Goal: Transaction & Acquisition: Purchase product/service

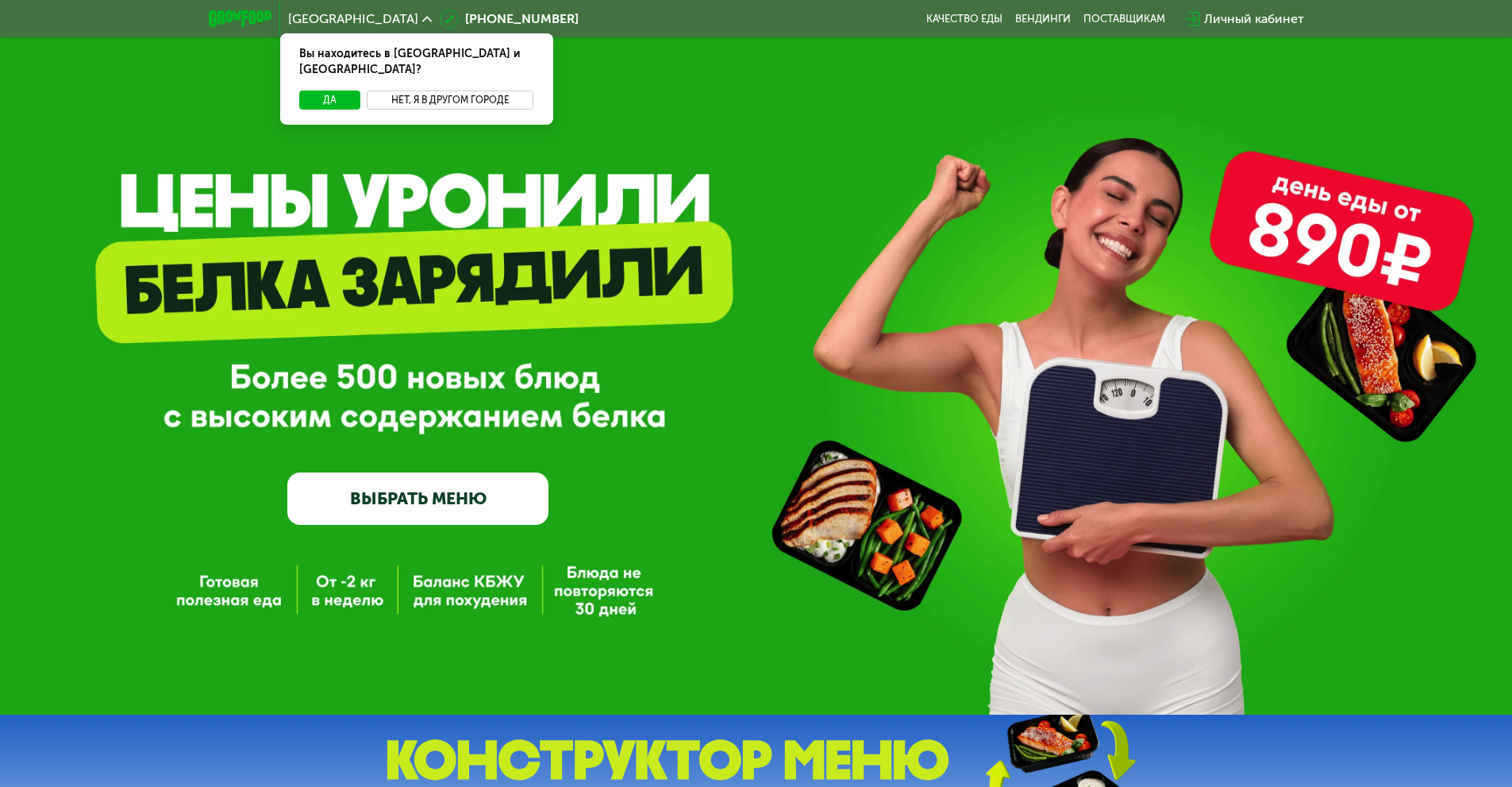
click at [448, 90] on button "Нет, я в другом городе" at bounding box center [450, 100] width 168 height 19
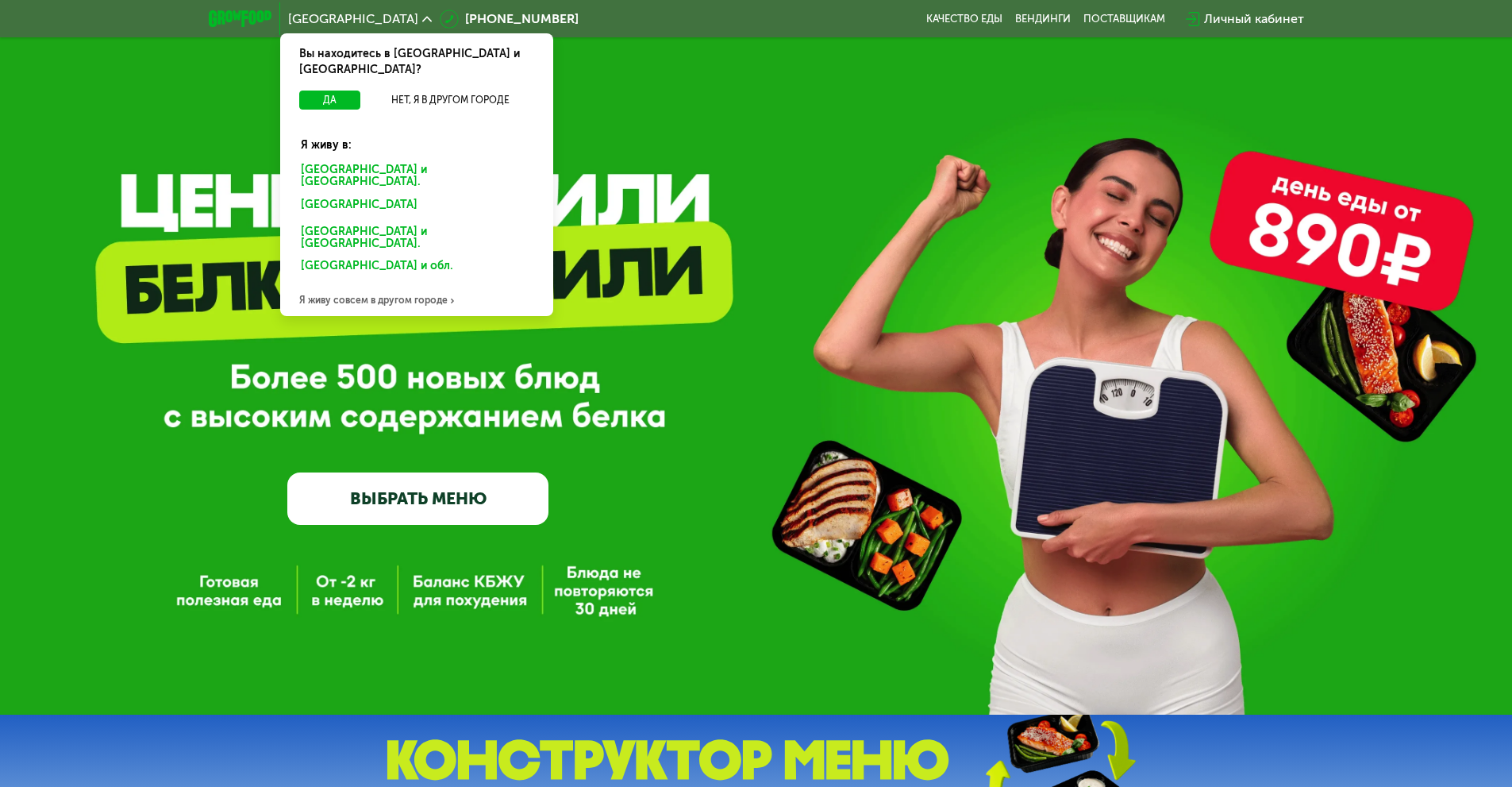
click at [415, 195] on div "[GEOGRAPHIC_DATA] и [GEOGRAPHIC_DATA]." at bounding box center [413, 207] width 248 height 25
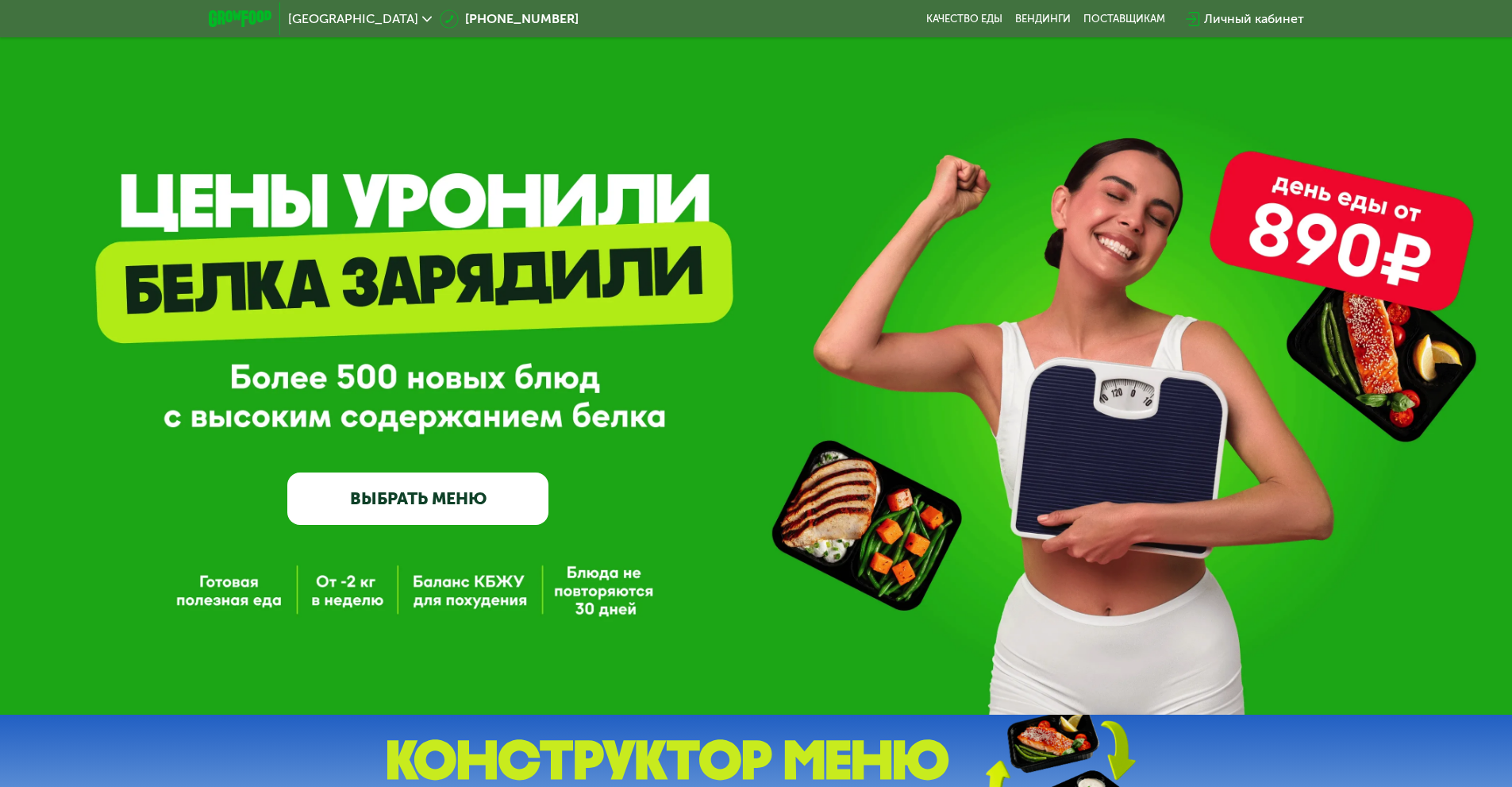
click at [1236, 18] on div "Личный кабинет" at bounding box center [1254, 19] width 100 height 19
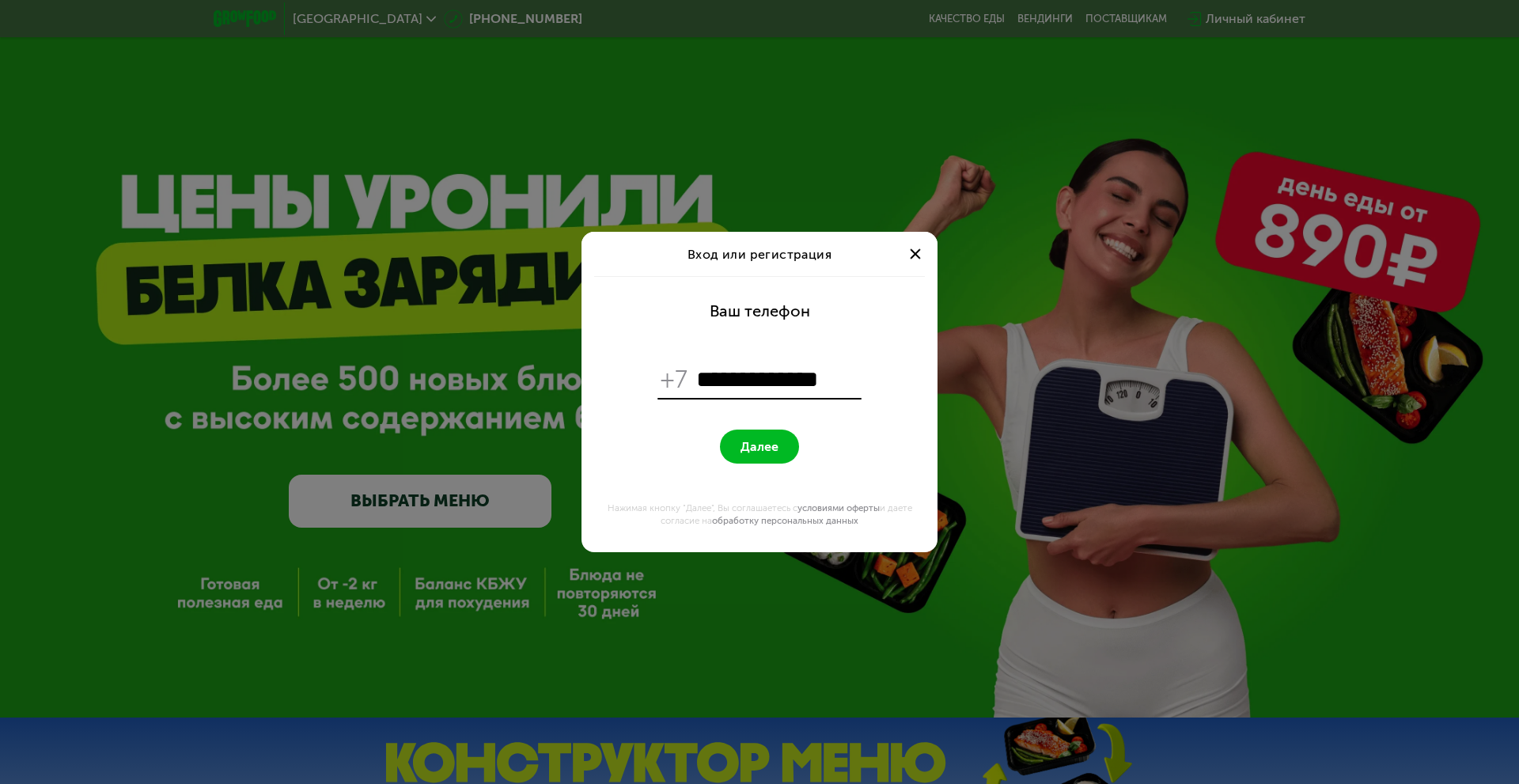
type input "**********"
click at [765, 440] on span "Далее" at bounding box center [760, 446] width 38 height 15
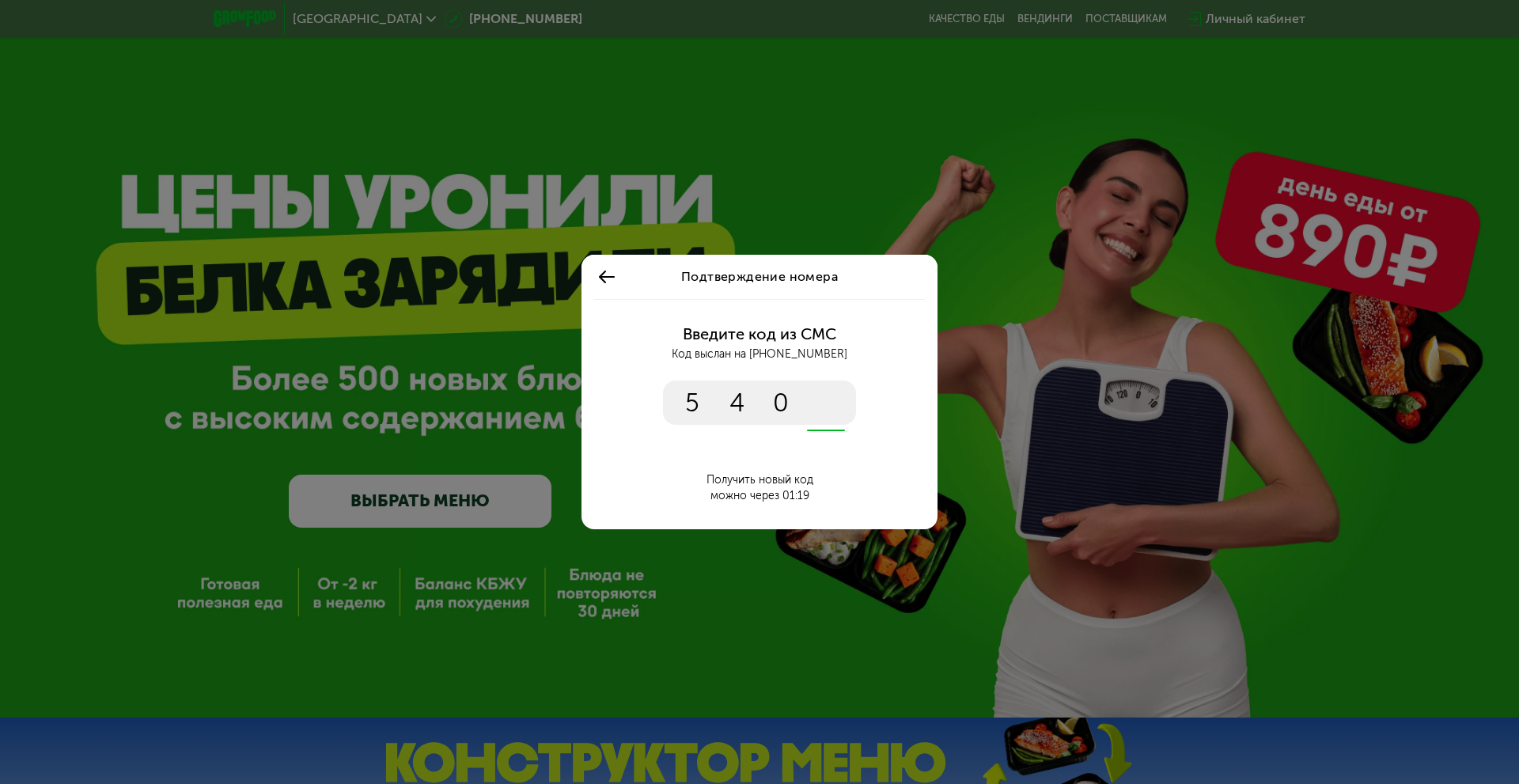
type input "****"
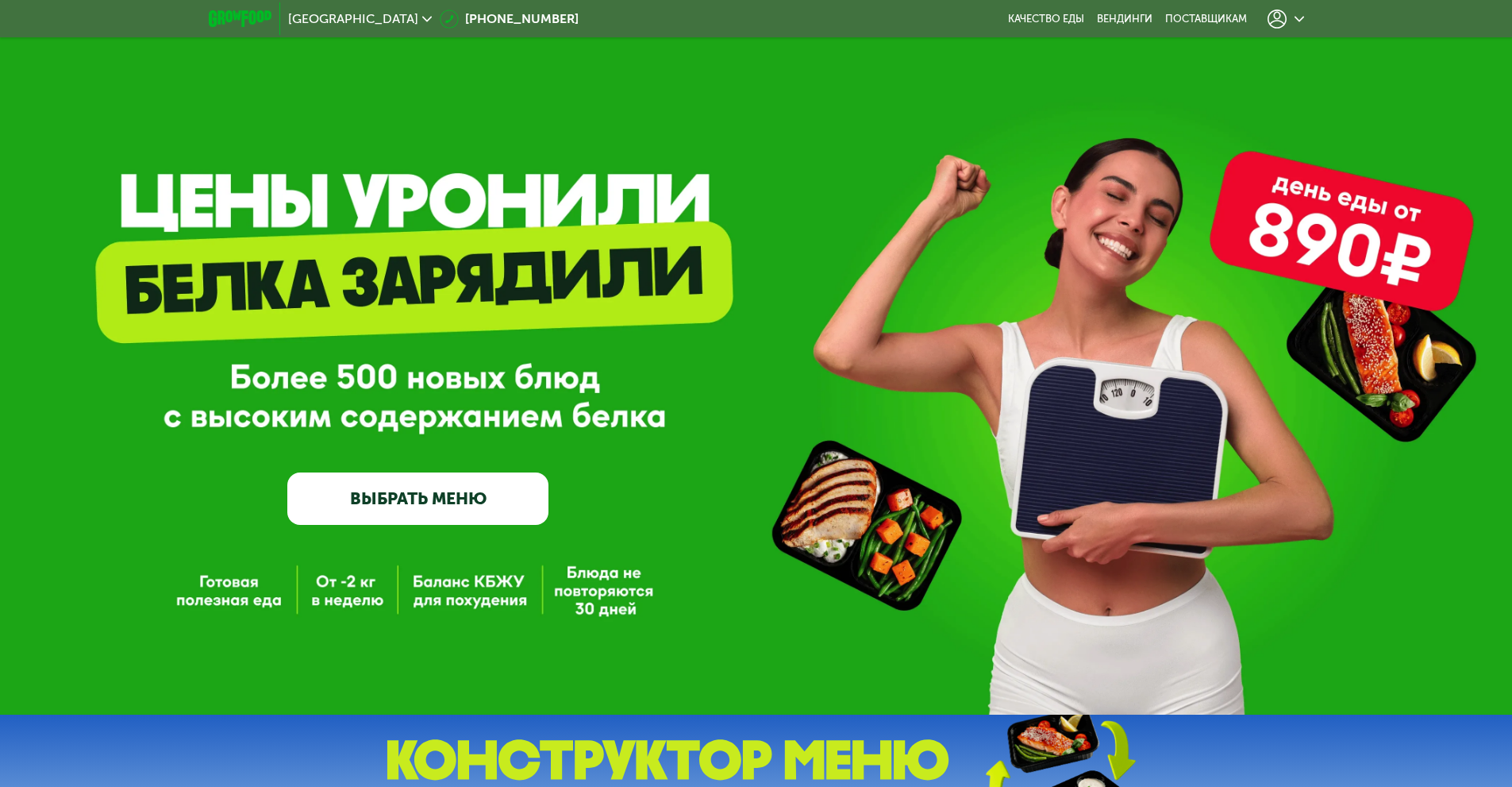
click at [412, 504] on link "ВЫБРАТЬ МЕНЮ" at bounding box center [418, 498] width 261 height 52
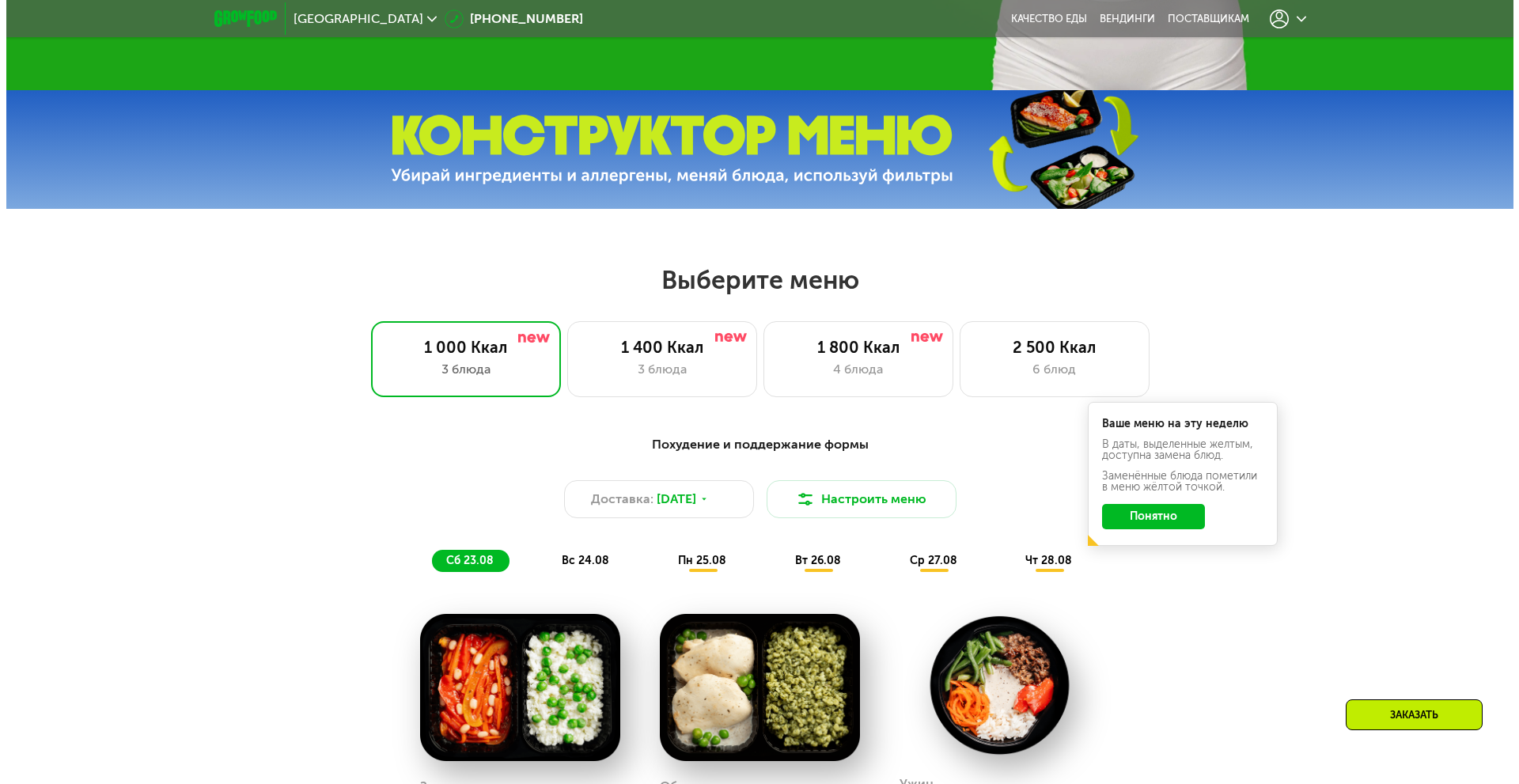
scroll to position [854, 0]
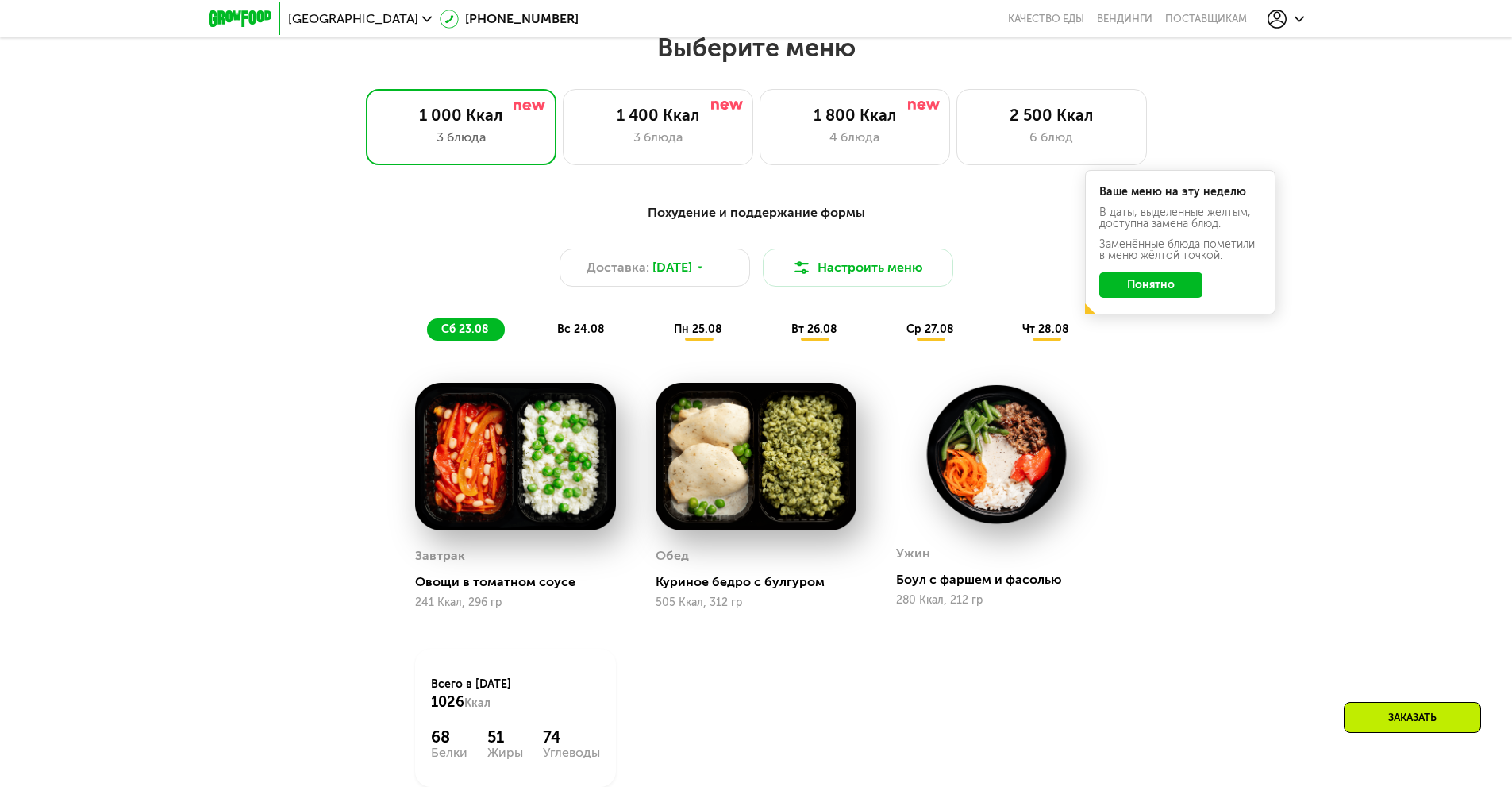
click at [1157, 294] on button "Понятно" at bounding box center [1151, 284] width 103 height 25
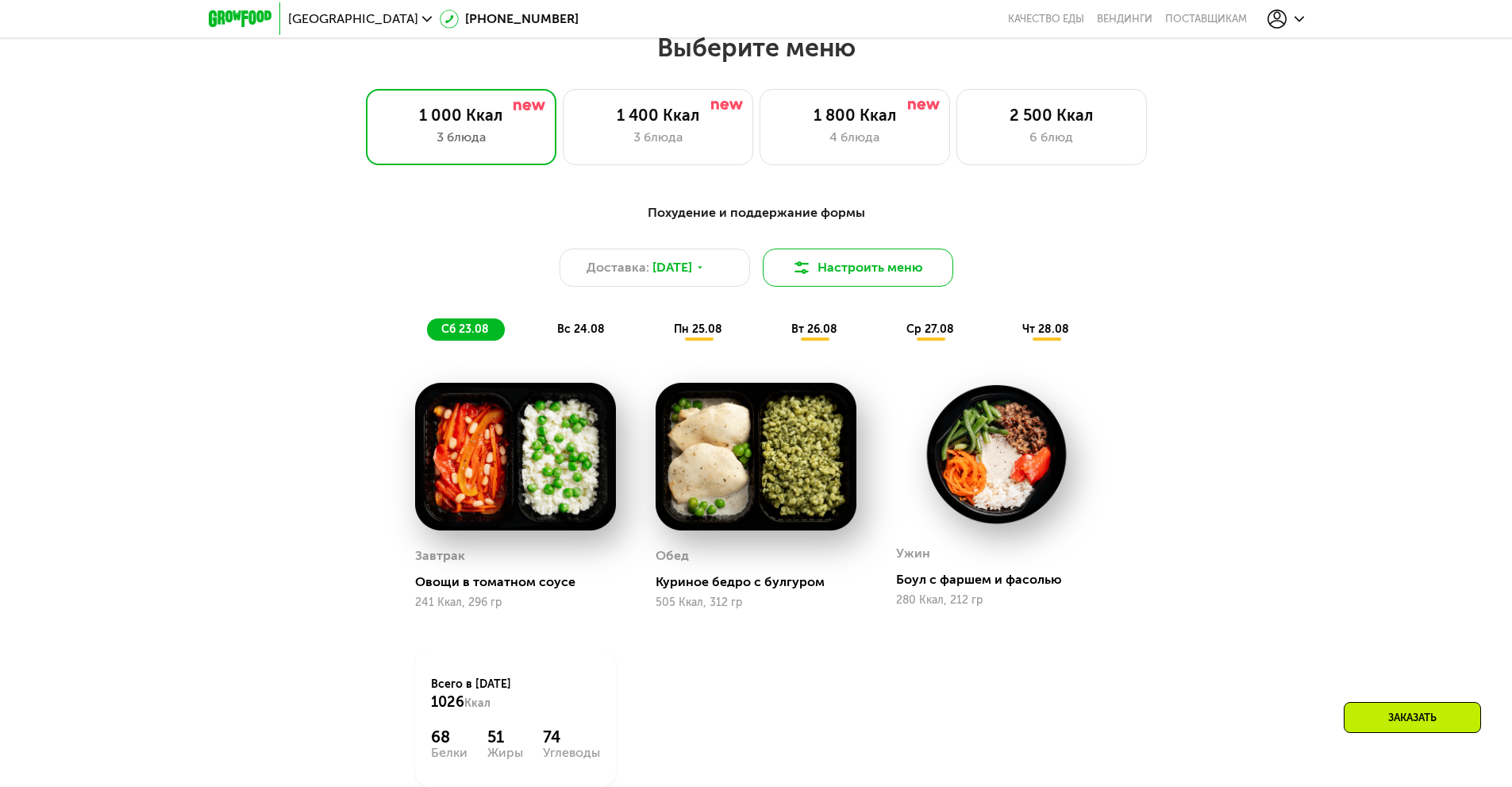
click at [892, 266] on button "Настроить меню" at bounding box center [858, 267] width 190 height 38
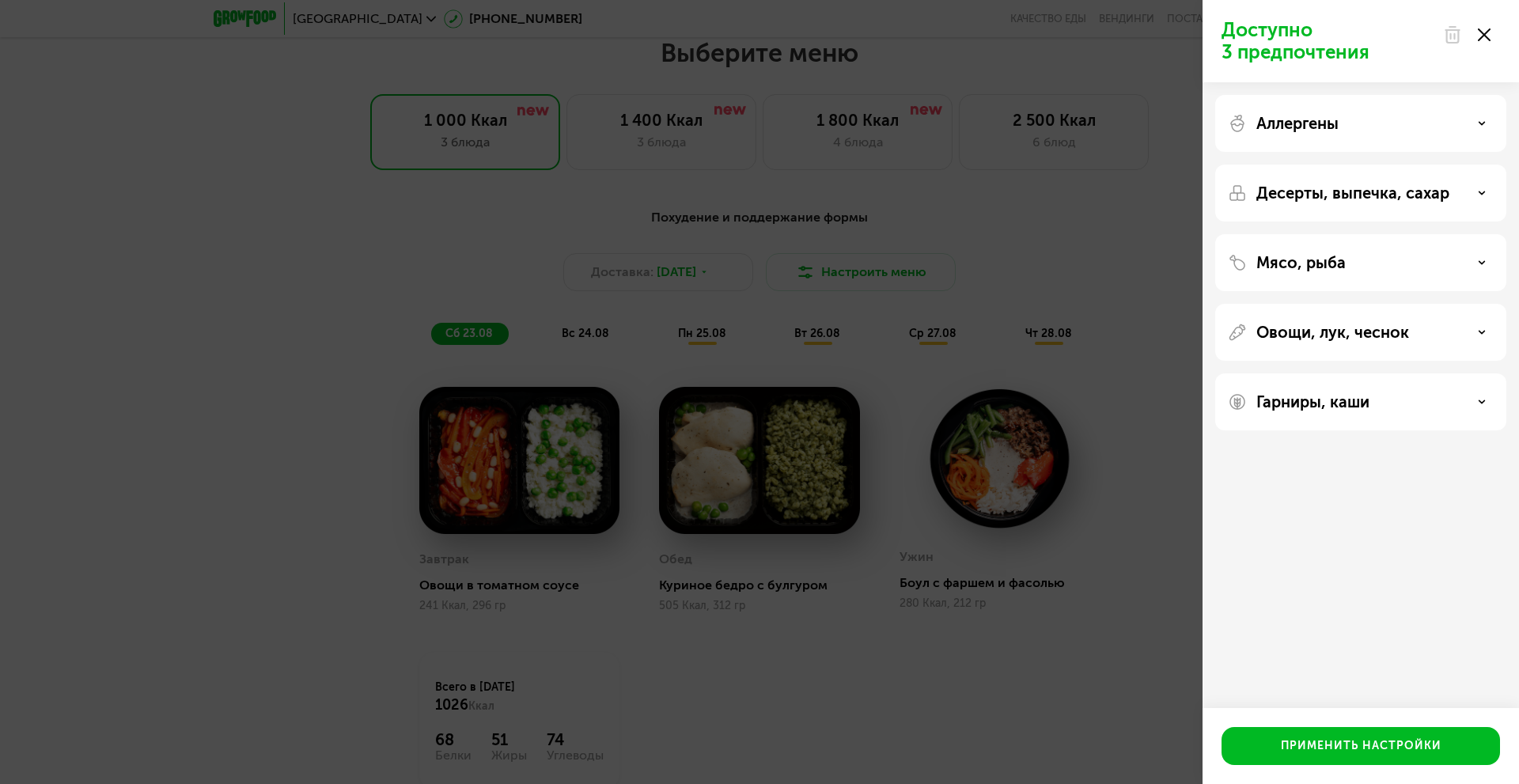
click at [1288, 123] on p "Аллергены" at bounding box center [1298, 124] width 82 height 19
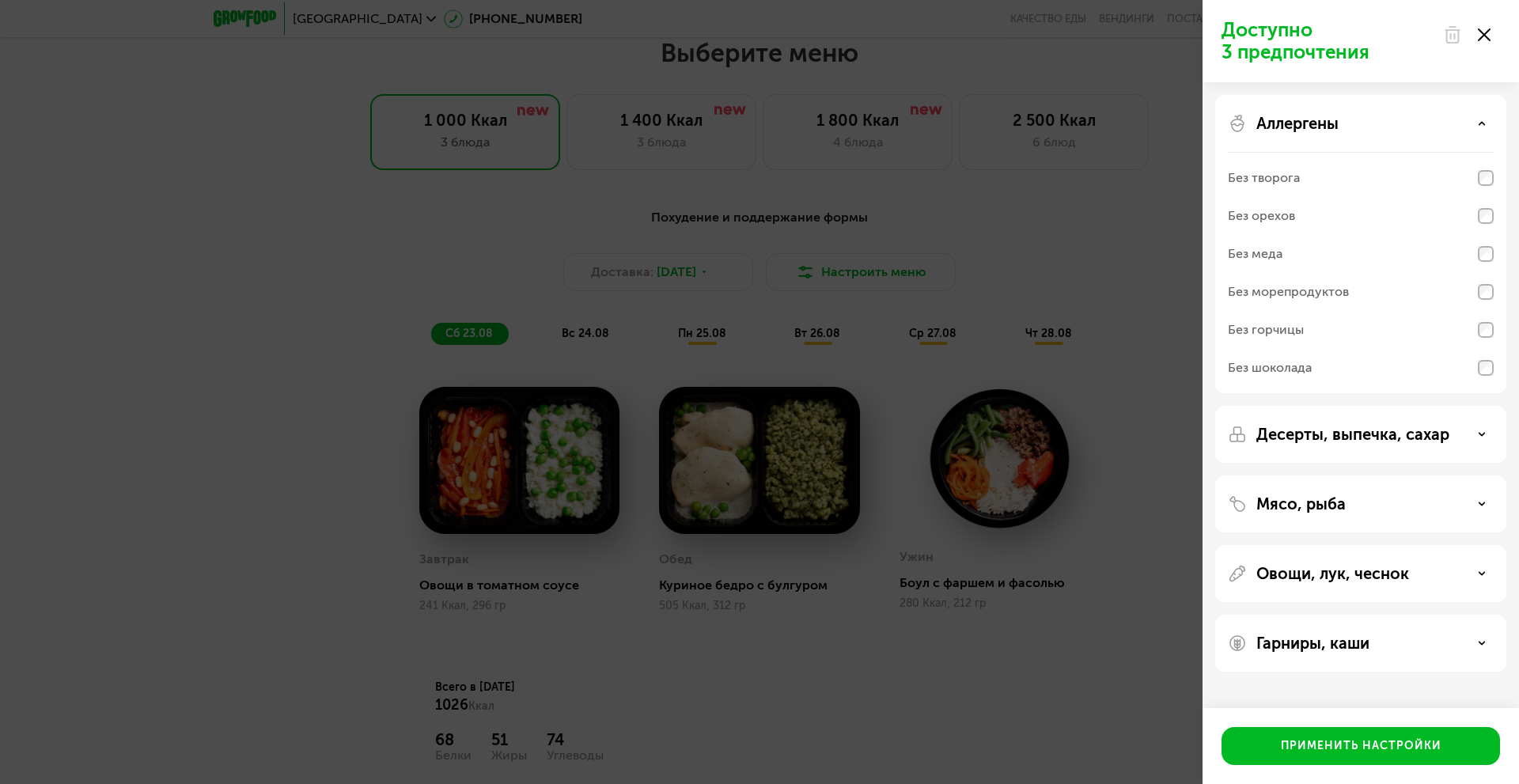
click at [1327, 506] on p "Мясо, рыба" at bounding box center [1301, 504] width 89 height 19
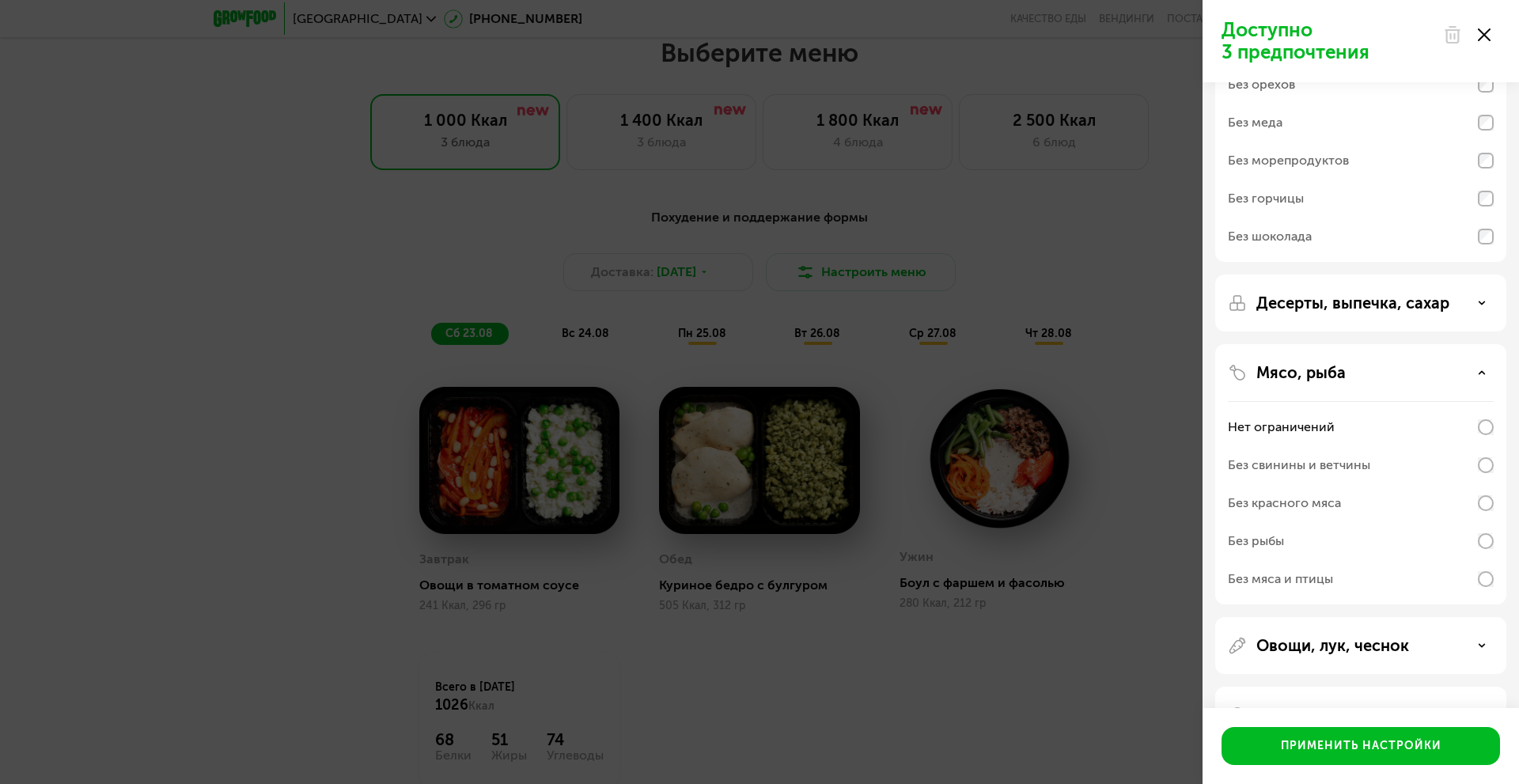
scroll to position [136, 0]
click at [1344, 462] on div "Без свинины и ветчины" at bounding box center [1299, 461] width 142 height 19
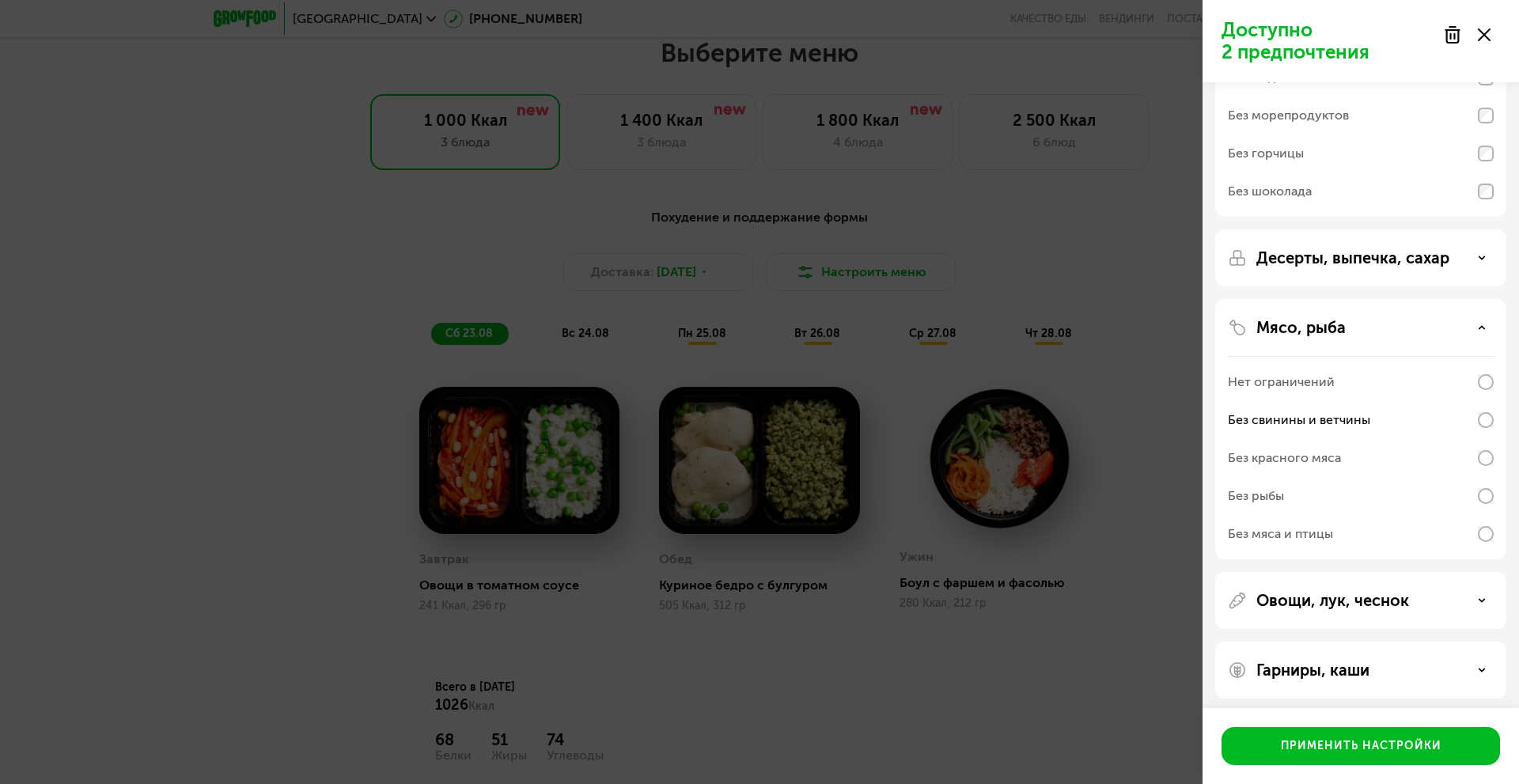
scroll to position [183, 0]
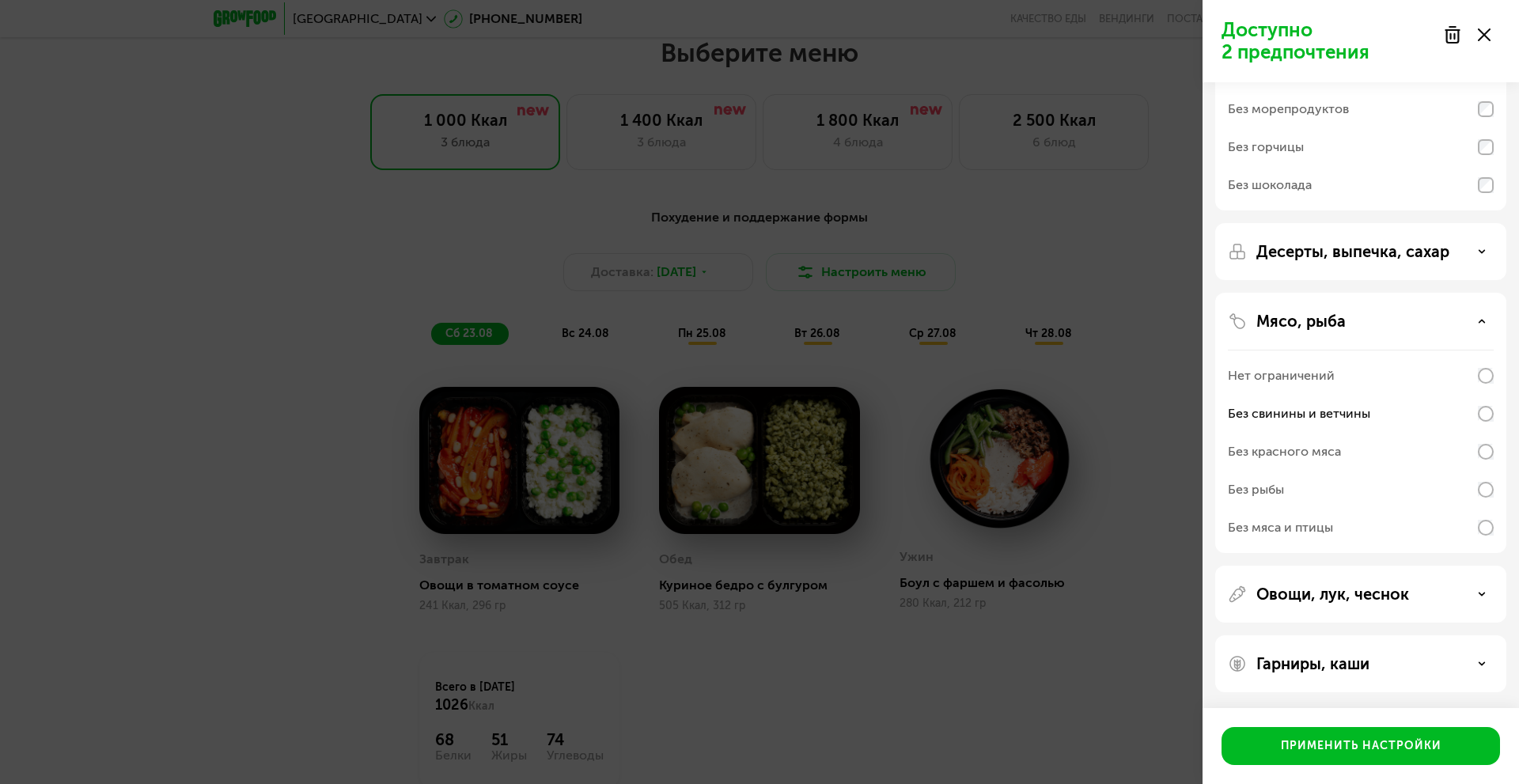
click at [1339, 656] on p "Гарниры, каши" at bounding box center [1313, 663] width 113 height 19
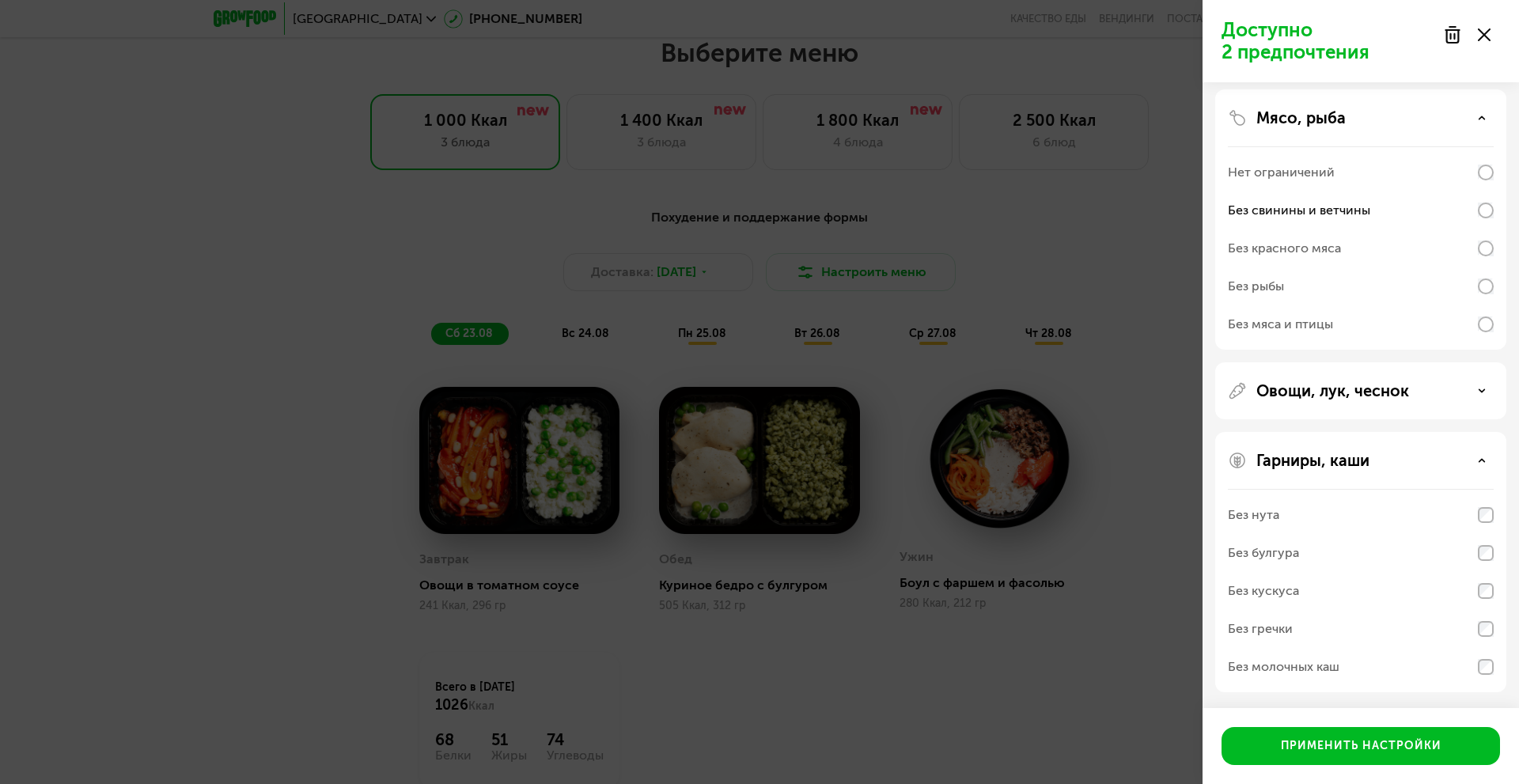
click at [1382, 508] on div "Без нута" at bounding box center [1361, 515] width 266 height 38
click at [1364, 586] on div "Без кускуса" at bounding box center [1361, 590] width 266 height 38
click at [1371, 589] on div "Без кускуса" at bounding box center [1361, 590] width 266 height 38
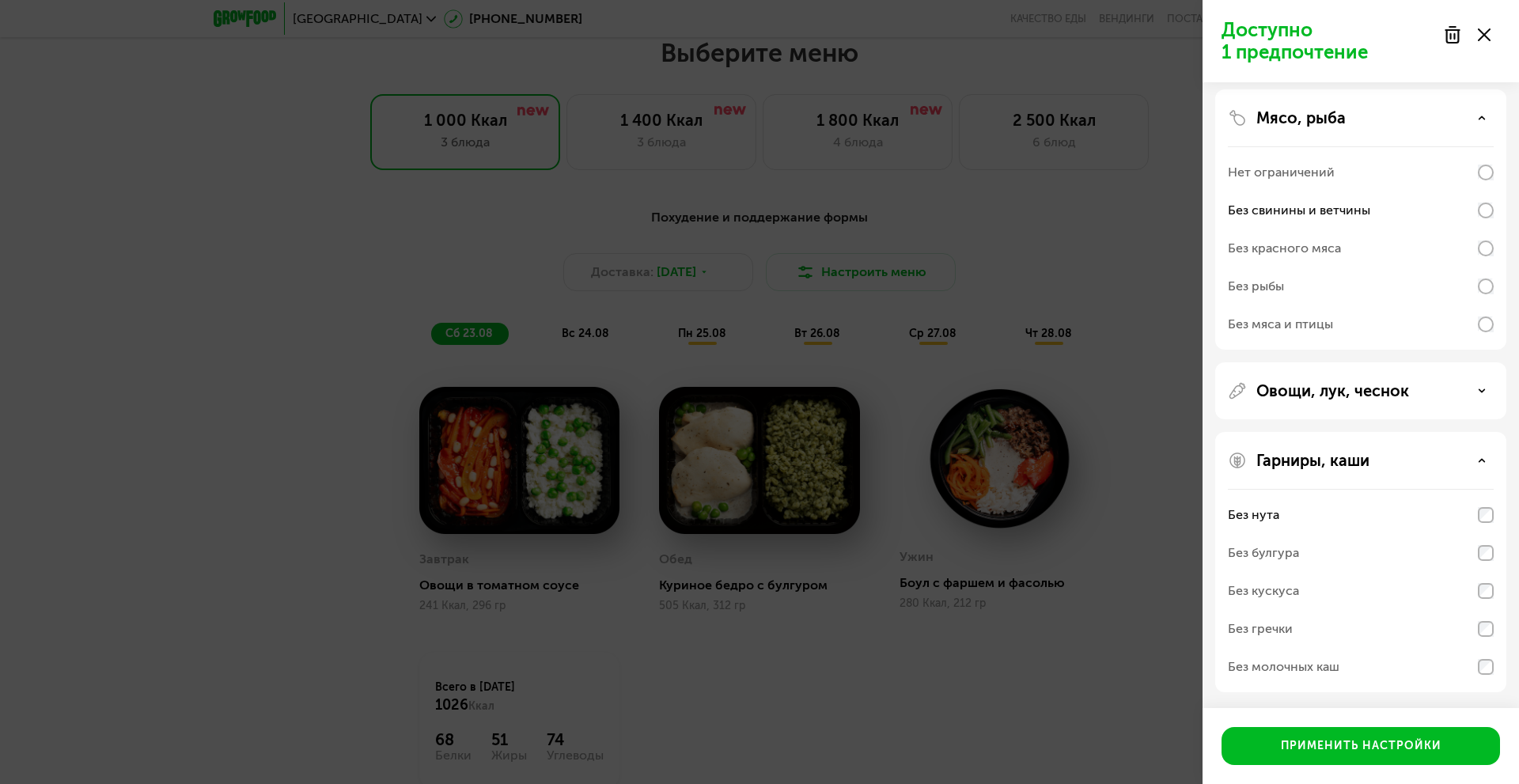
drag, startPoint x: 1432, startPoint y: 409, endPoint x: 1435, endPoint y: 390, distance: 19.2
click at [1435, 432] on div "Овощи, лук, чеснок" at bounding box center [1361, 562] width 291 height 261
click at [1435, 390] on div "Овощи, лук, чеснок" at bounding box center [1361, 391] width 266 height 19
click at [1410, 443] on div "Без сельдерея" at bounding box center [1361, 445] width 266 height 38
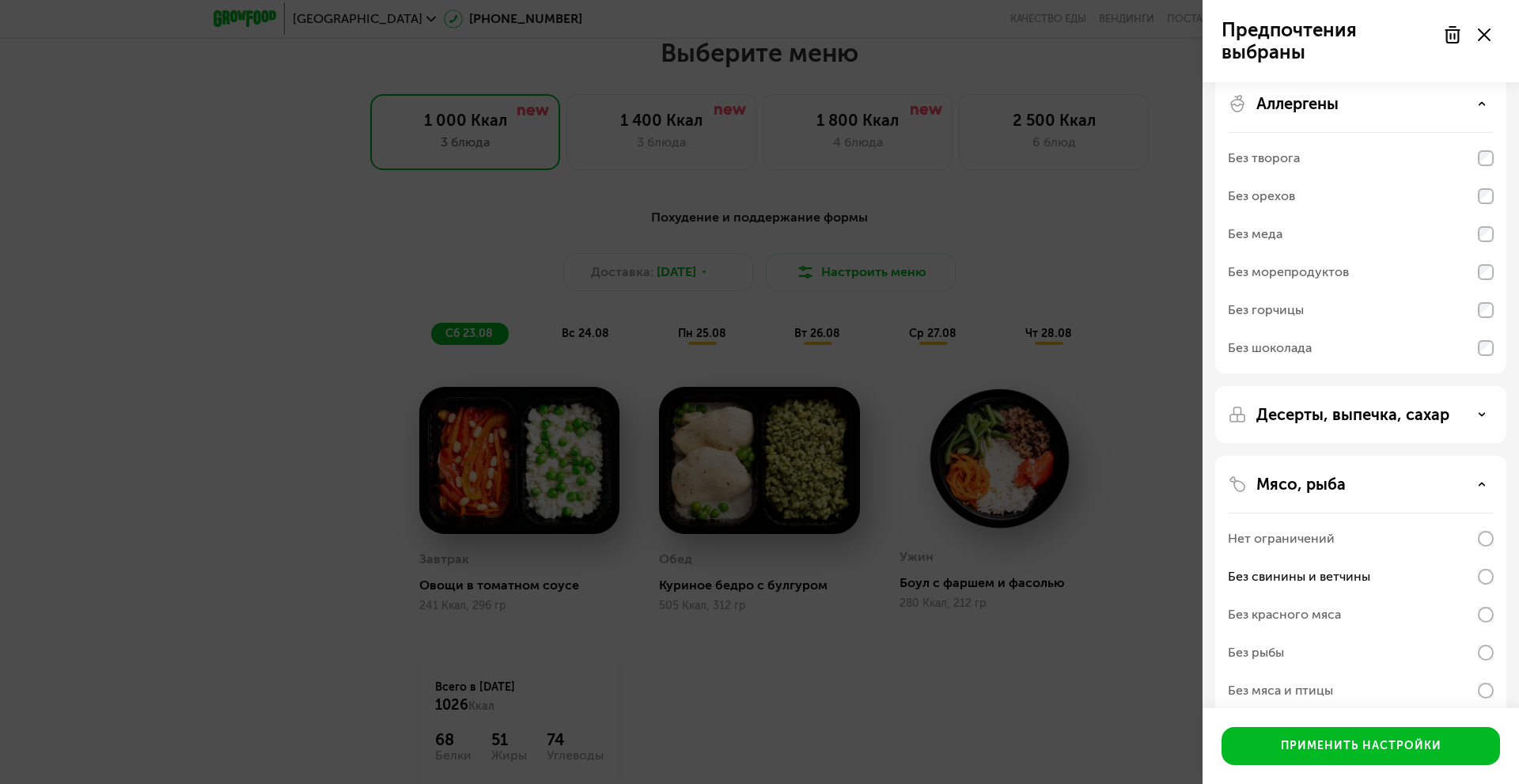
scroll to position [10, 0]
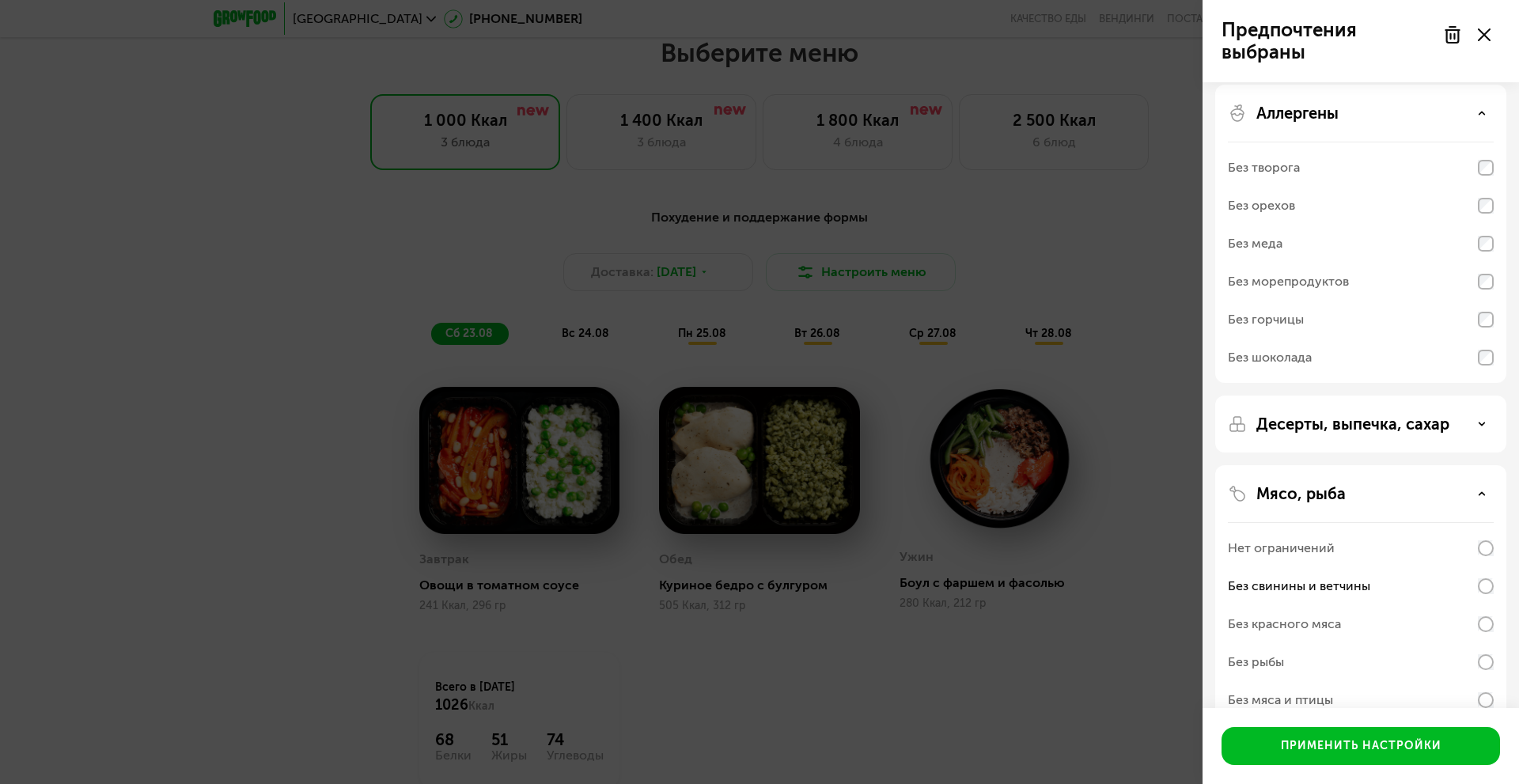
click at [1395, 432] on p "Десерты, выпечка, сахар" at bounding box center [1353, 424] width 193 height 19
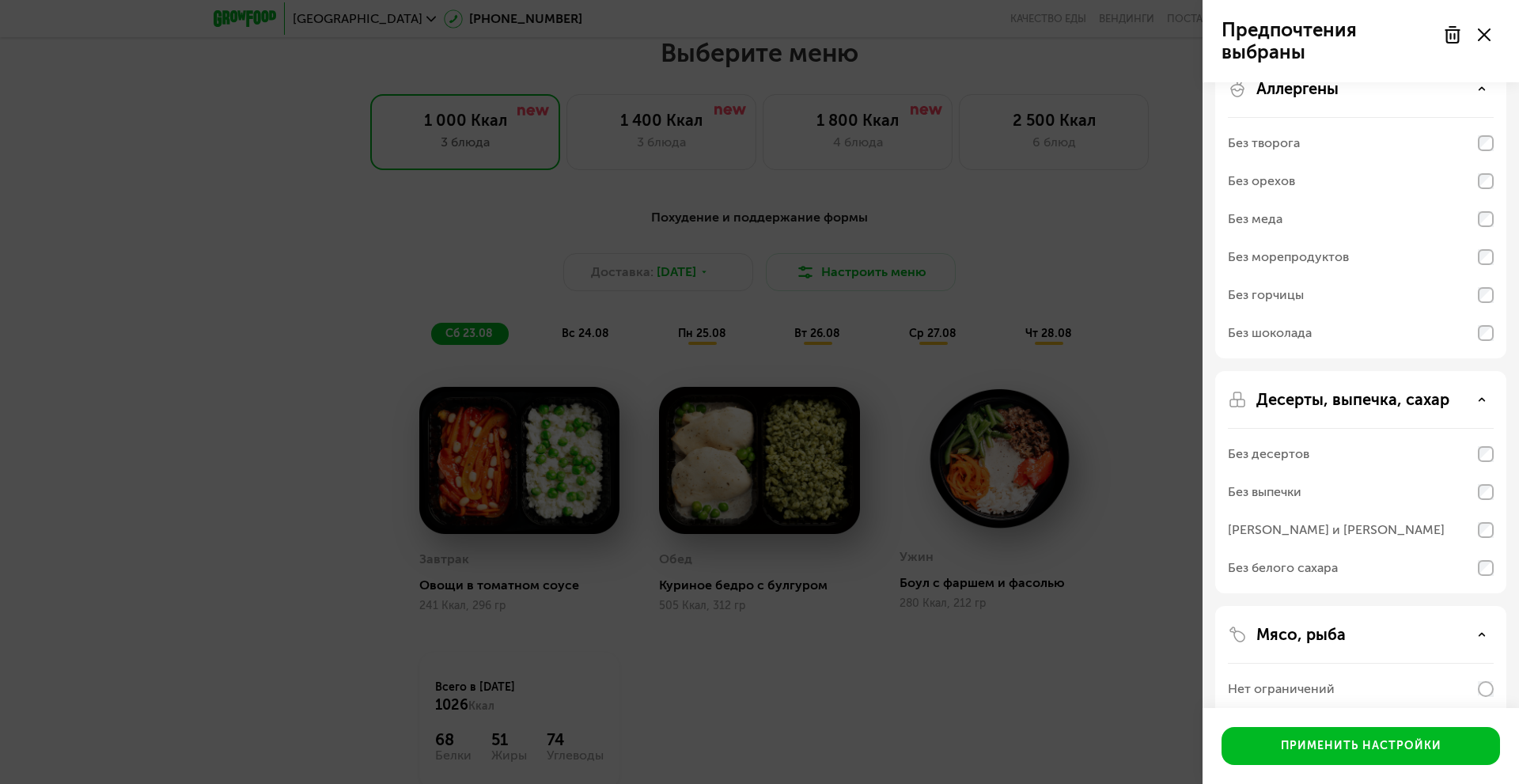
scroll to position [0, 0]
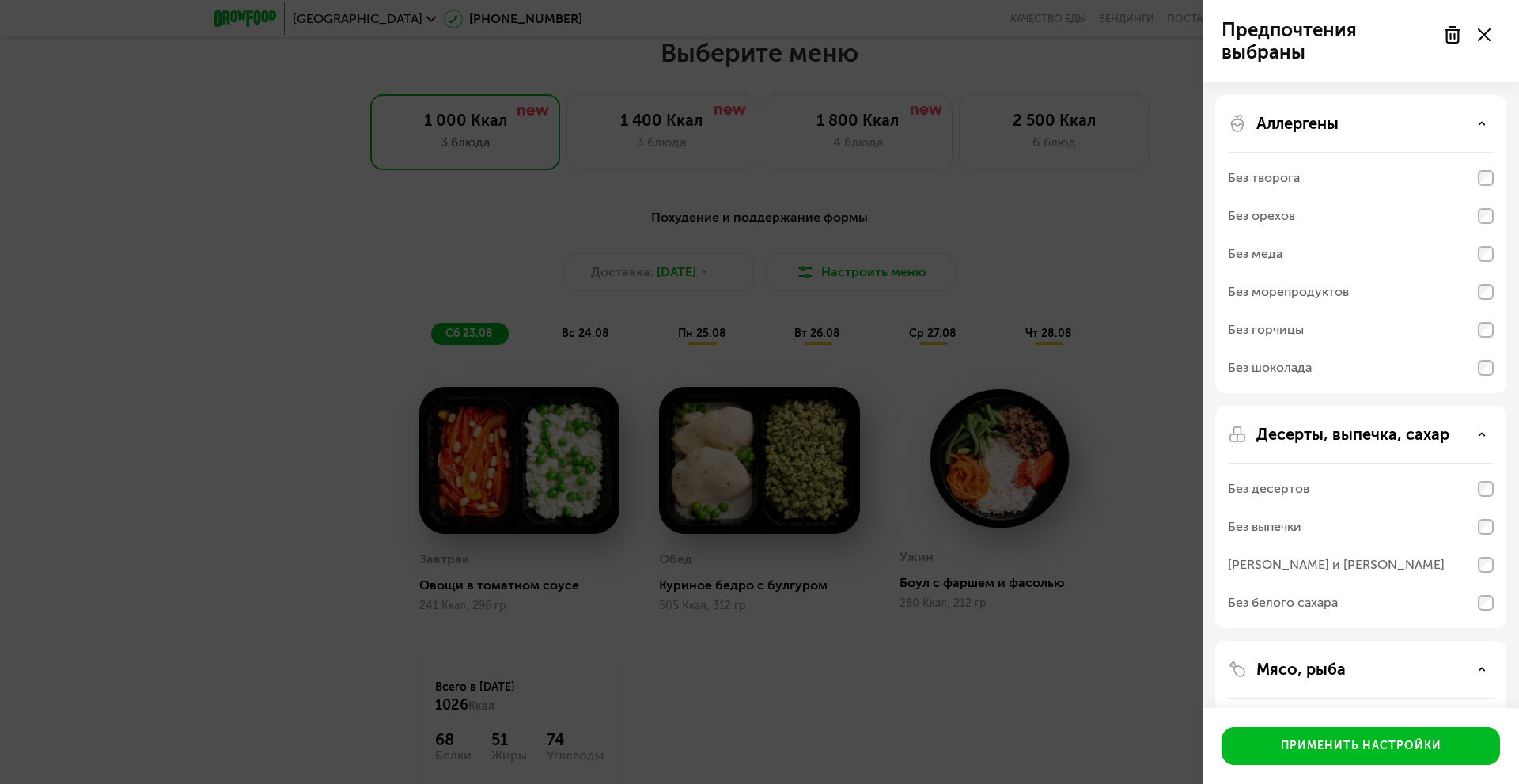
click at [1419, 291] on div "Без морепродуктов" at bounding box center [1361, 291] width 266 height 38
click at [1369, 289] on div "Без морепродуктов" at bounding box center [1361, 291] width 266 height 38
click at [1273, 297] on div "Без морепродуктов" at bounding box center [1288, 292] width 121 height 19
click at [1260, 287] on div "Без морепродуктов" at bounding box center [1288, 292] width 121 height 19
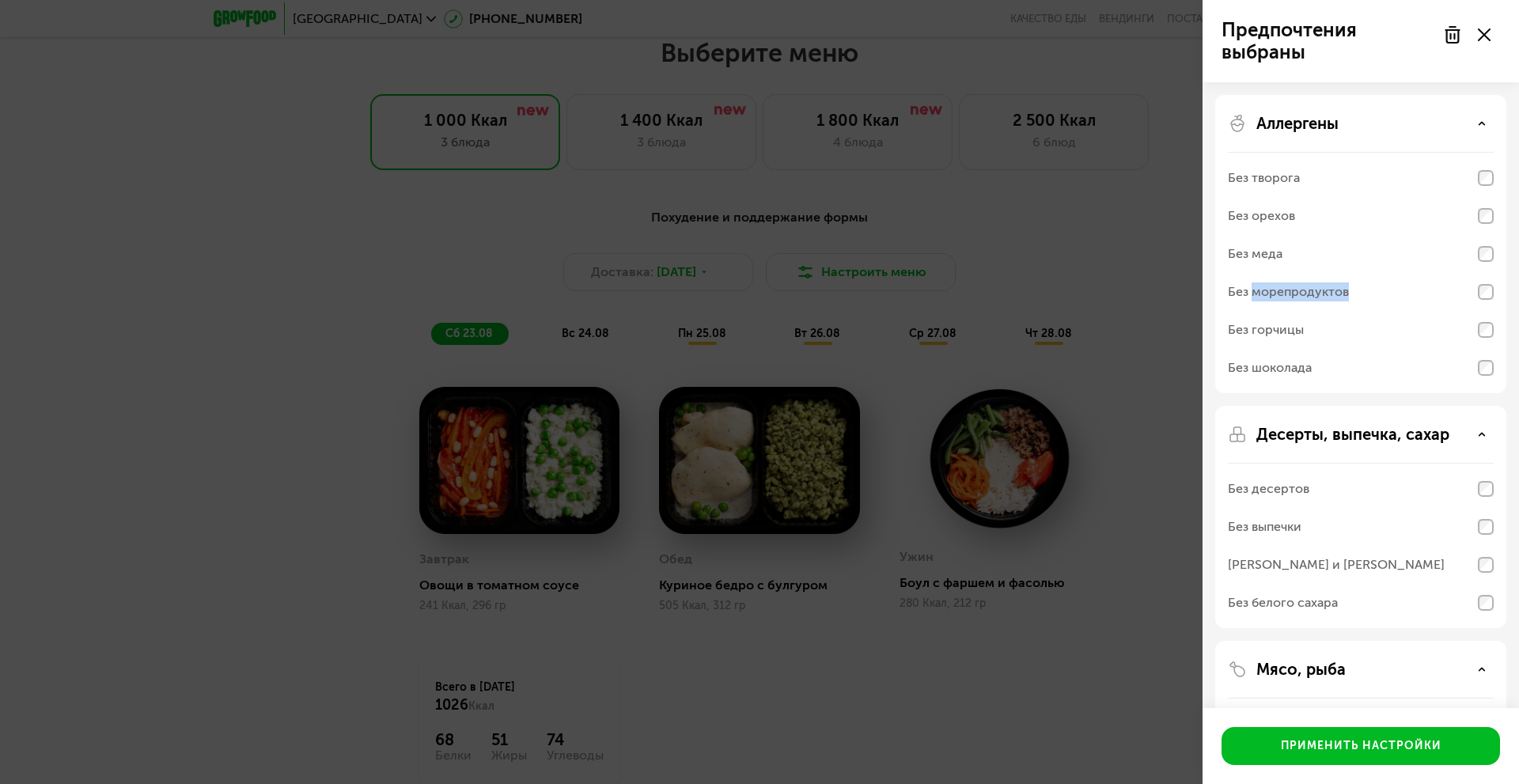
click at [1260, 287] on div "Без морепродуктов" at bounding box center [1288, 292] width 121 height 19
click at [1352, 129] on div "Аллергены" at bounding box center [1361, 124] width 266 height 19
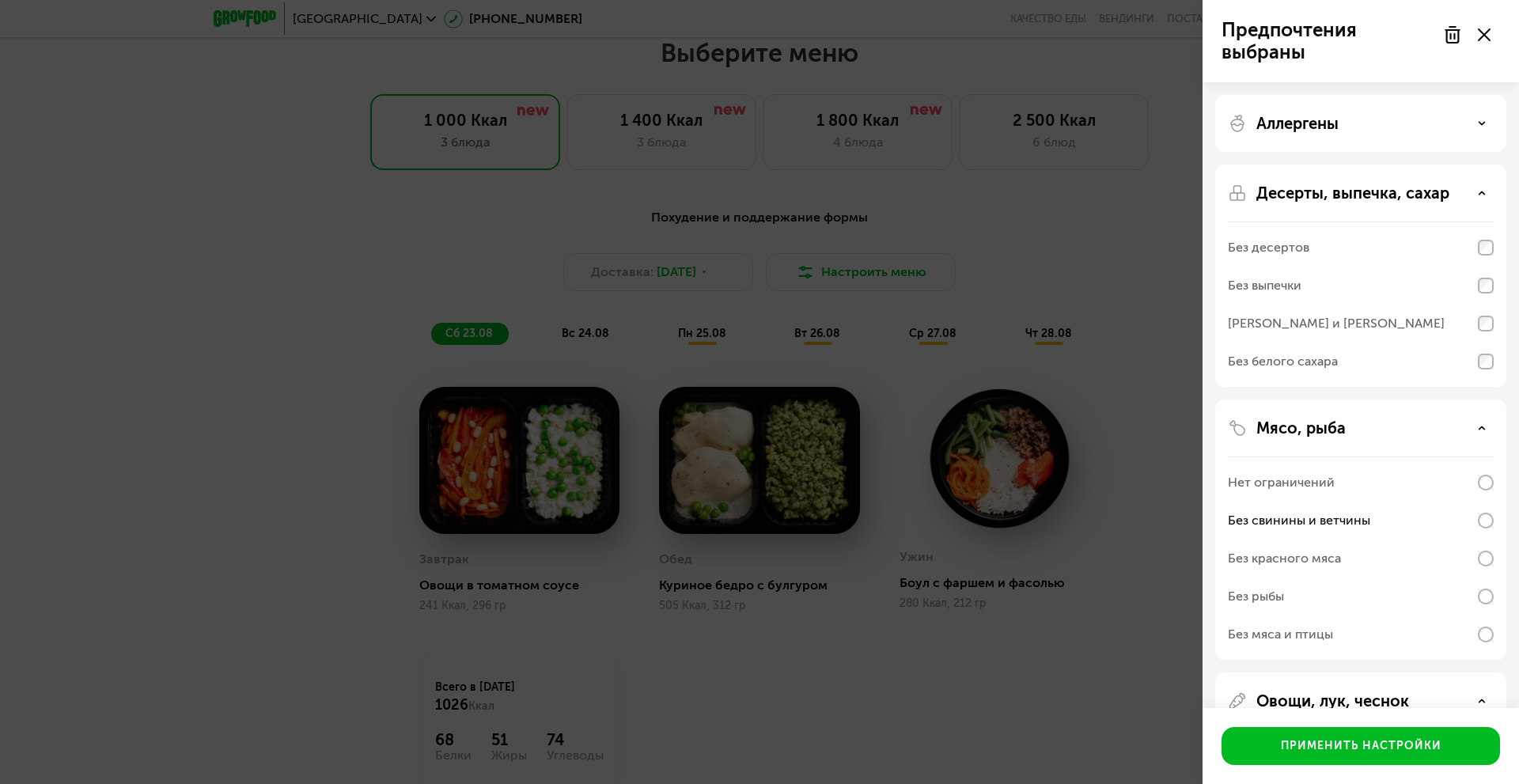
click at [1352, 129] on div "Аллергены" at bounding box center [1361, 124] width 266 height 19
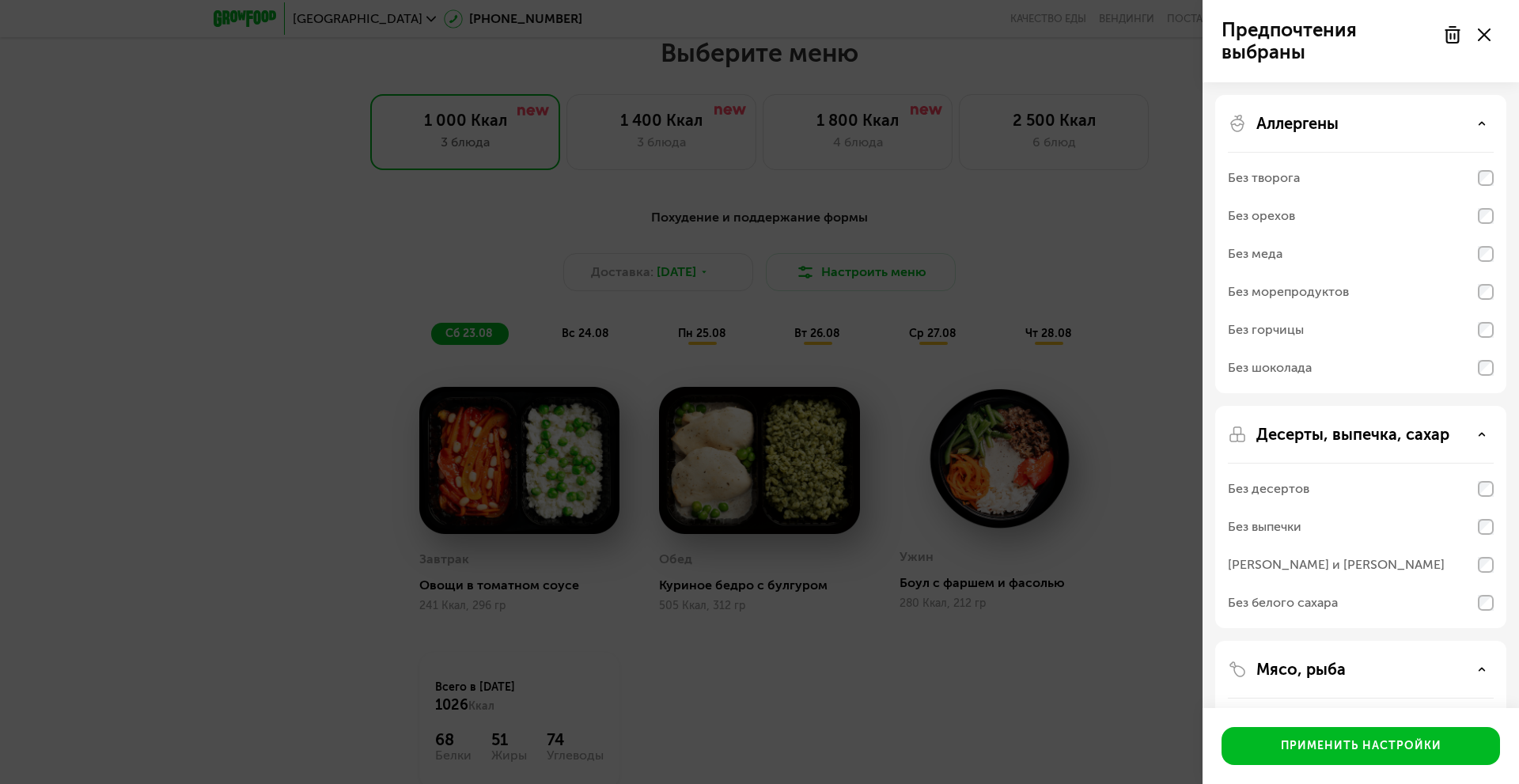
click at [1240, 289] on div "Без морепродуктов" at bounding box center [1288, 292] width 121 height 19
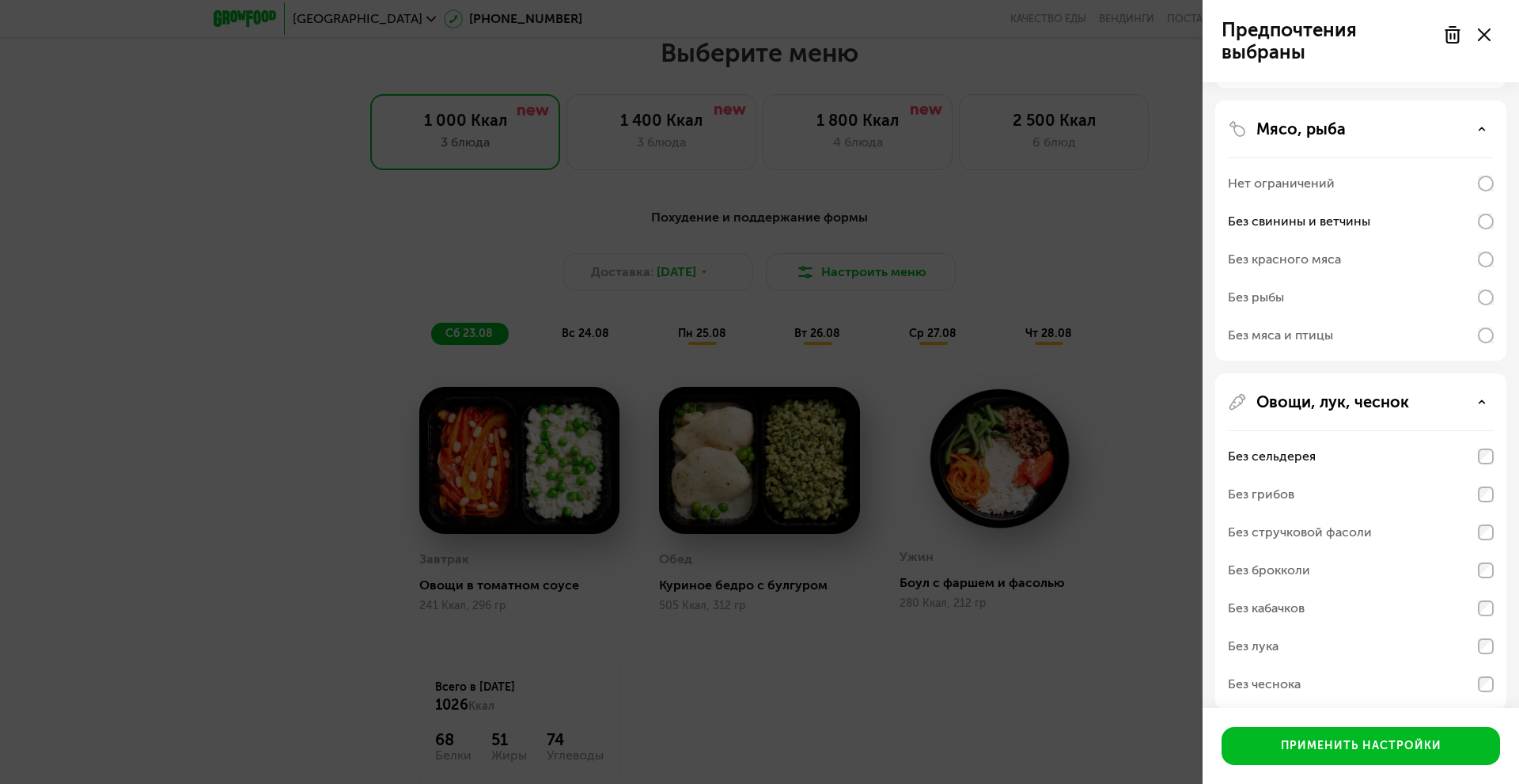
scroll to position [541, 0]
click at [1278, 454] on div "Без сельдерея" at bounding box center [1271, 456] width 88 height 19
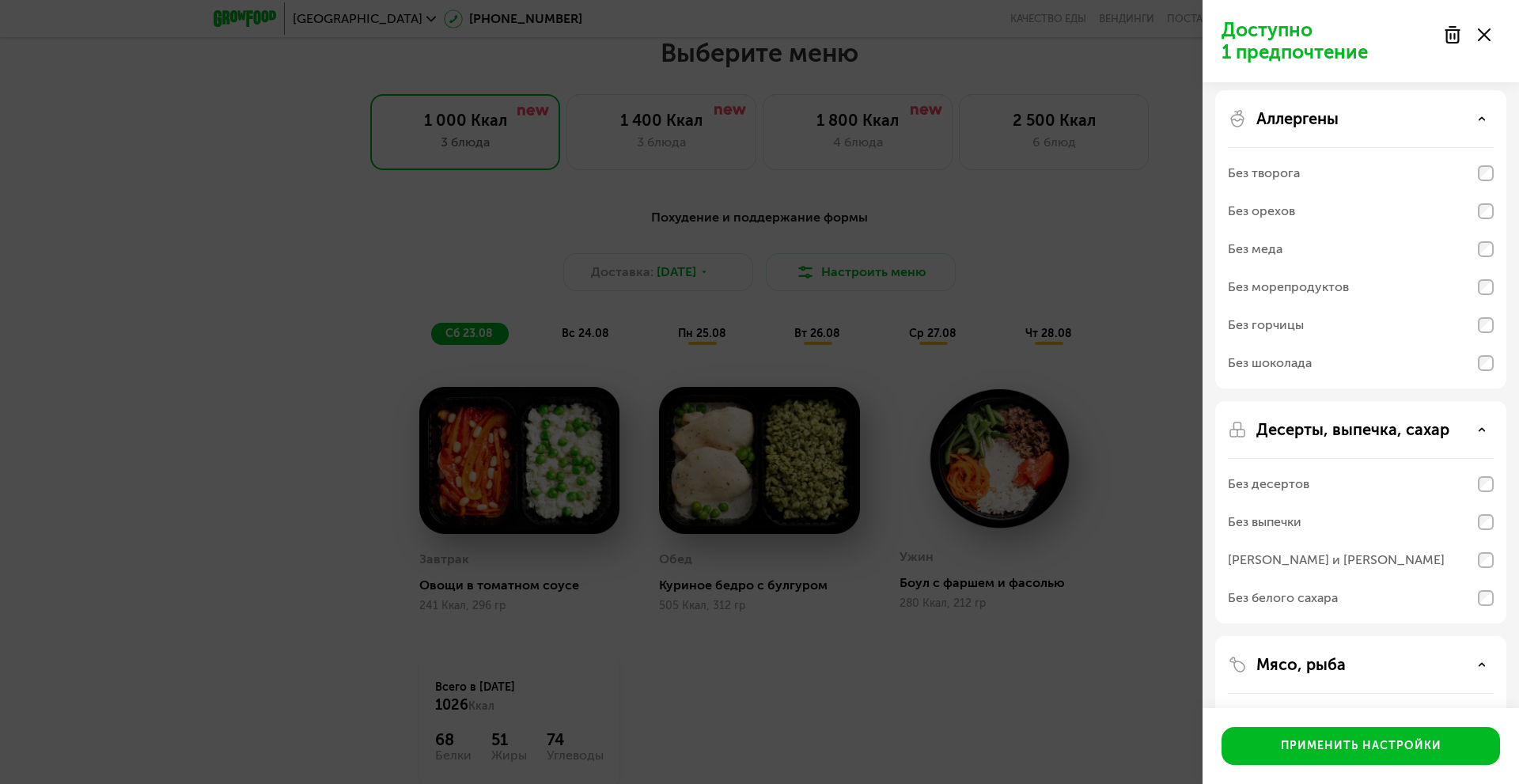
scroll to position [0, 0]
click at [1281, 289] on div "Без морепродуктов" at bounding box center [1288, 292] width 121 height 19
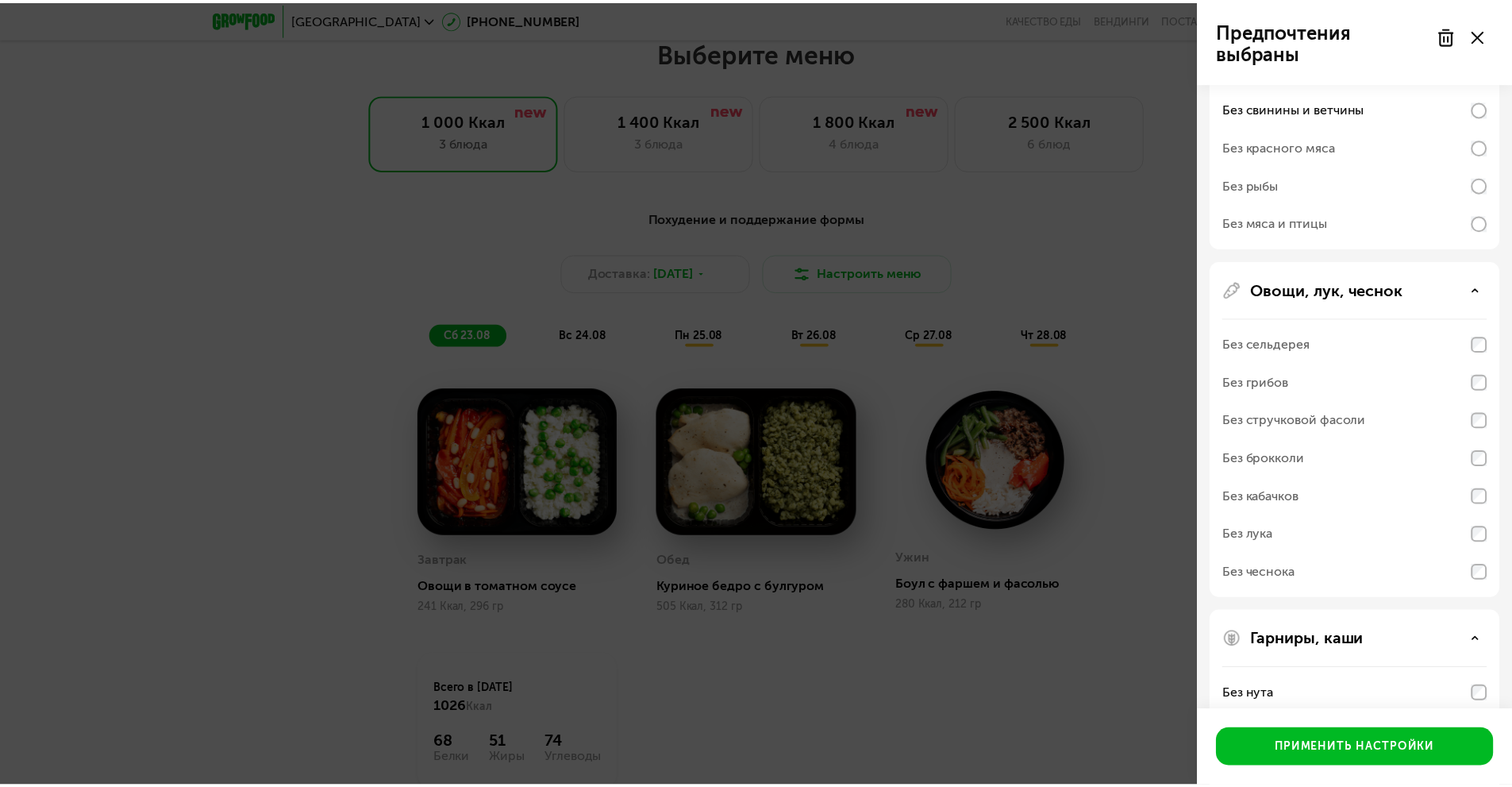
scroll to position [834, 0]
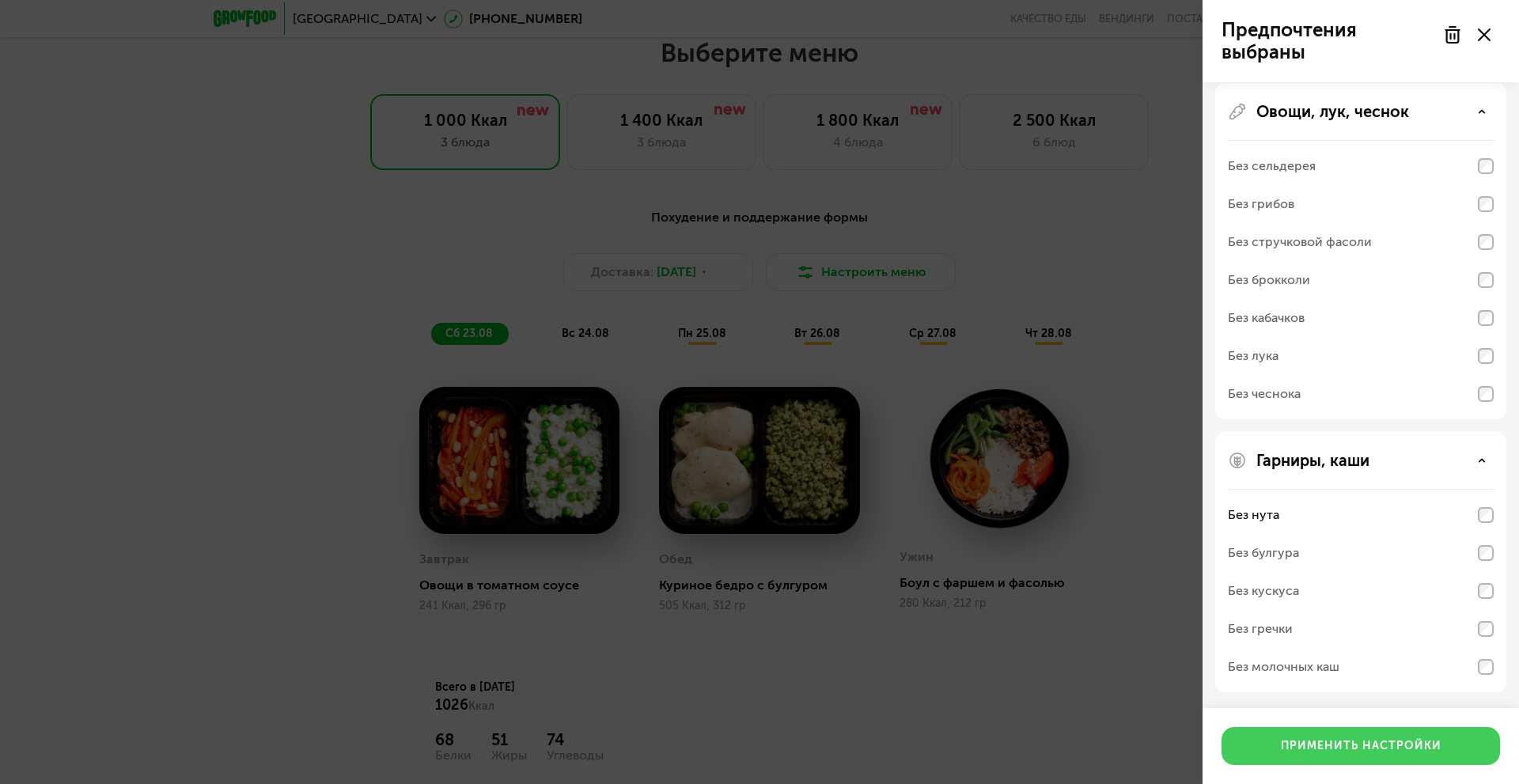
click at [1342, 761] on button "Применить настройки" at bounding box center [1361, 745] width 278 height 38
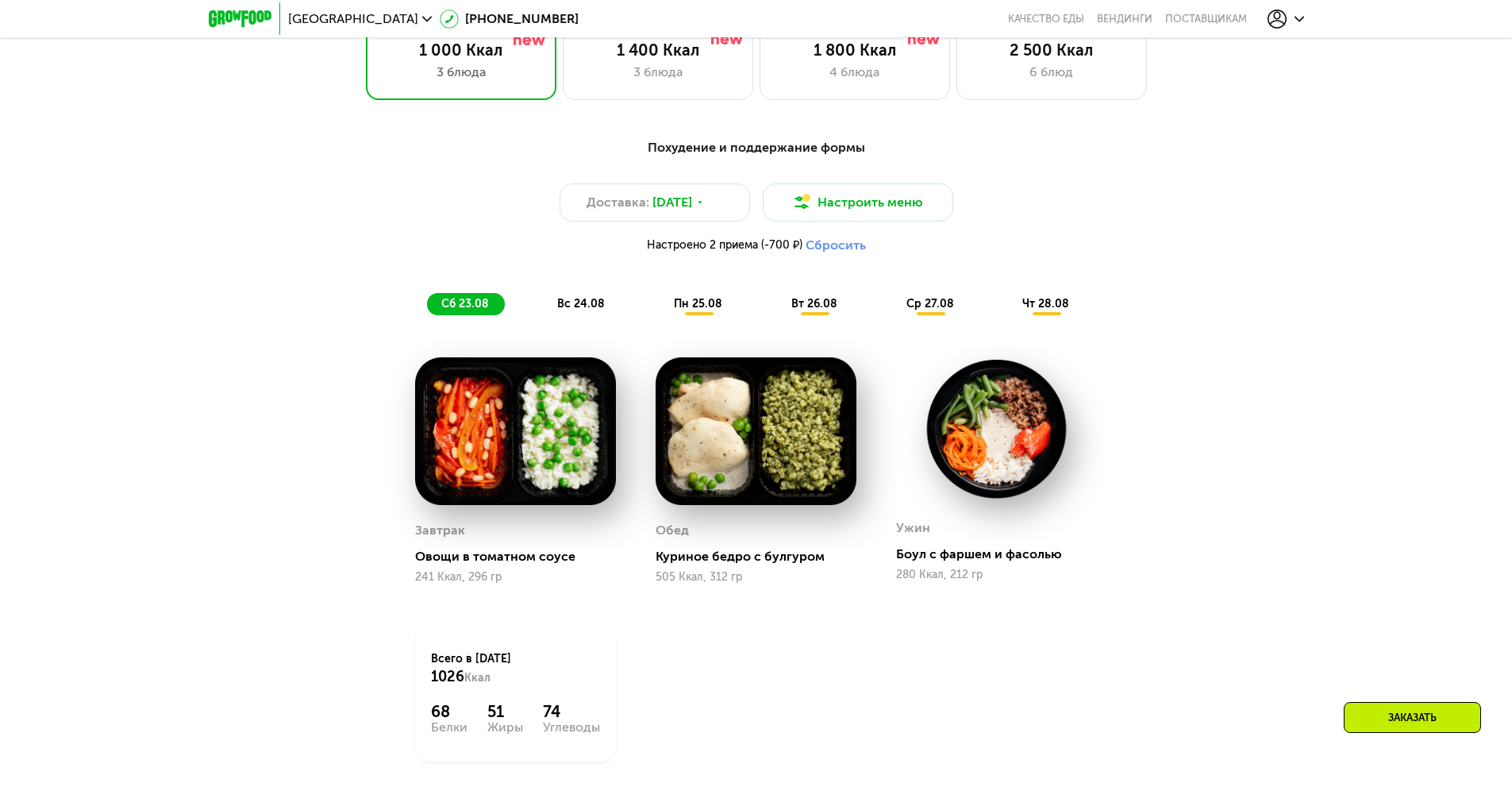
scroll to position [891, 0]
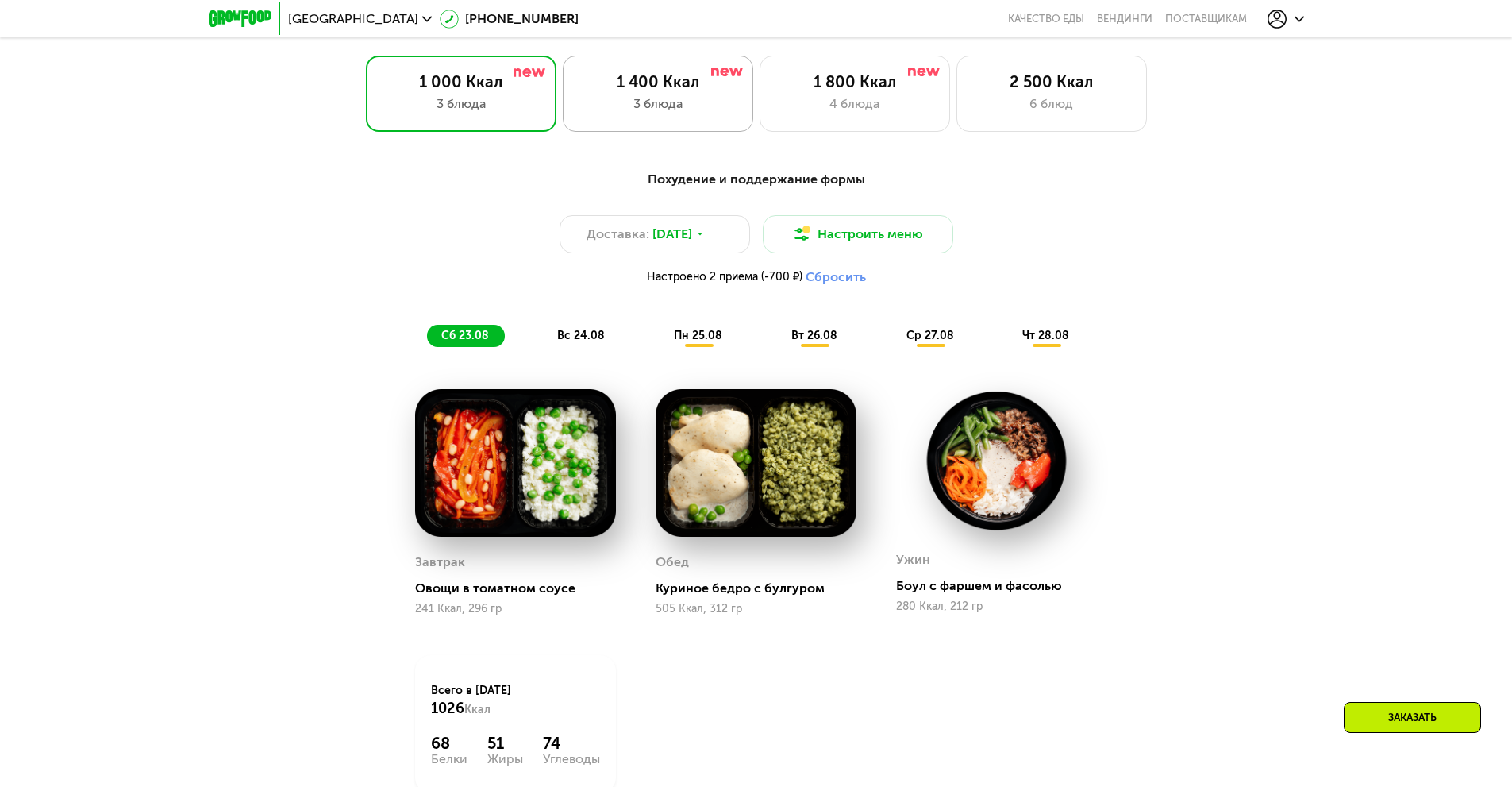
click at [723, 76] on img at bounding box center [726, 72] width 31 height 9
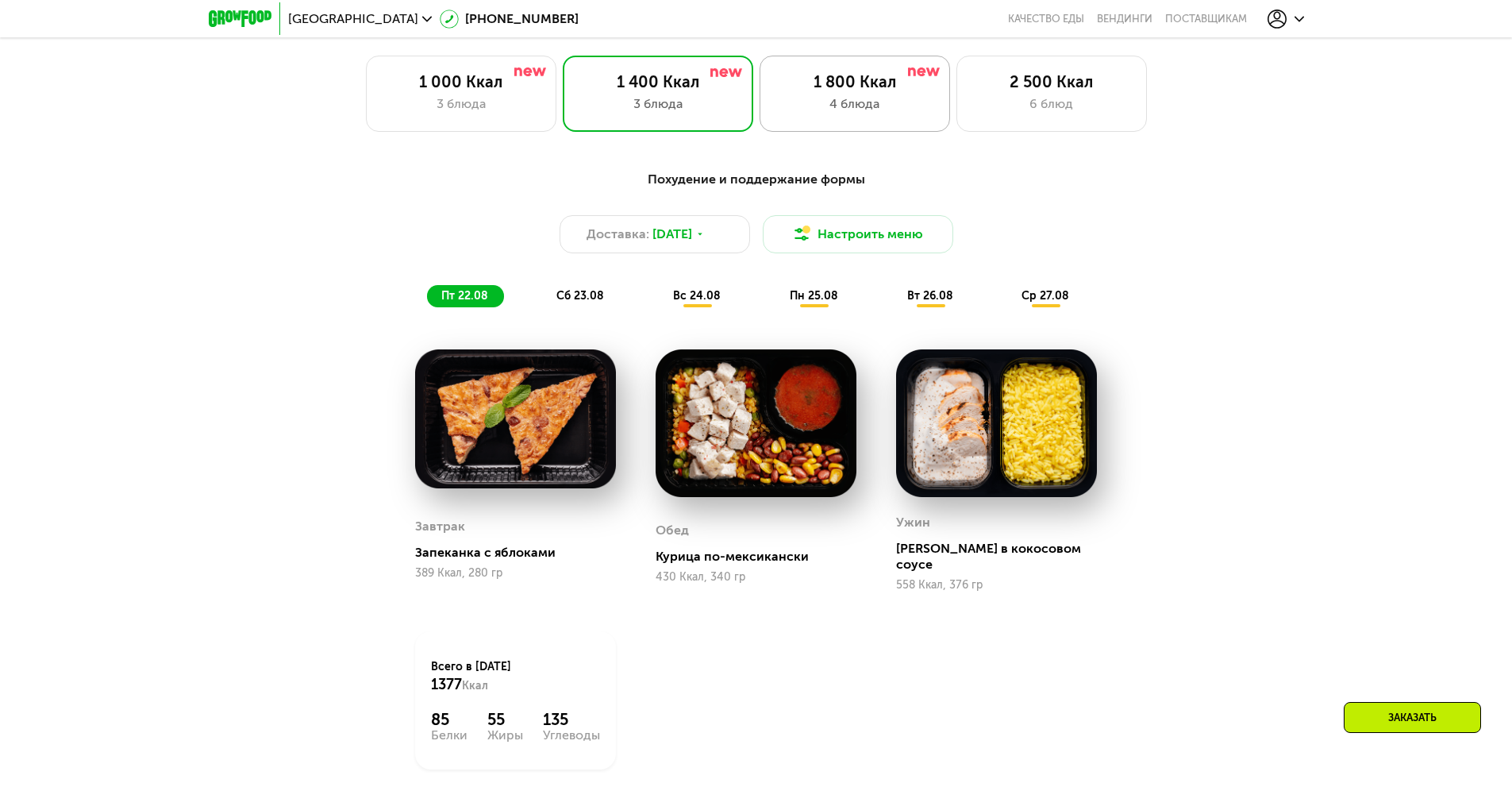
click at [848, 91] on div "1 800 Ккал" at bounding box center [854, 82] width 157 height 19
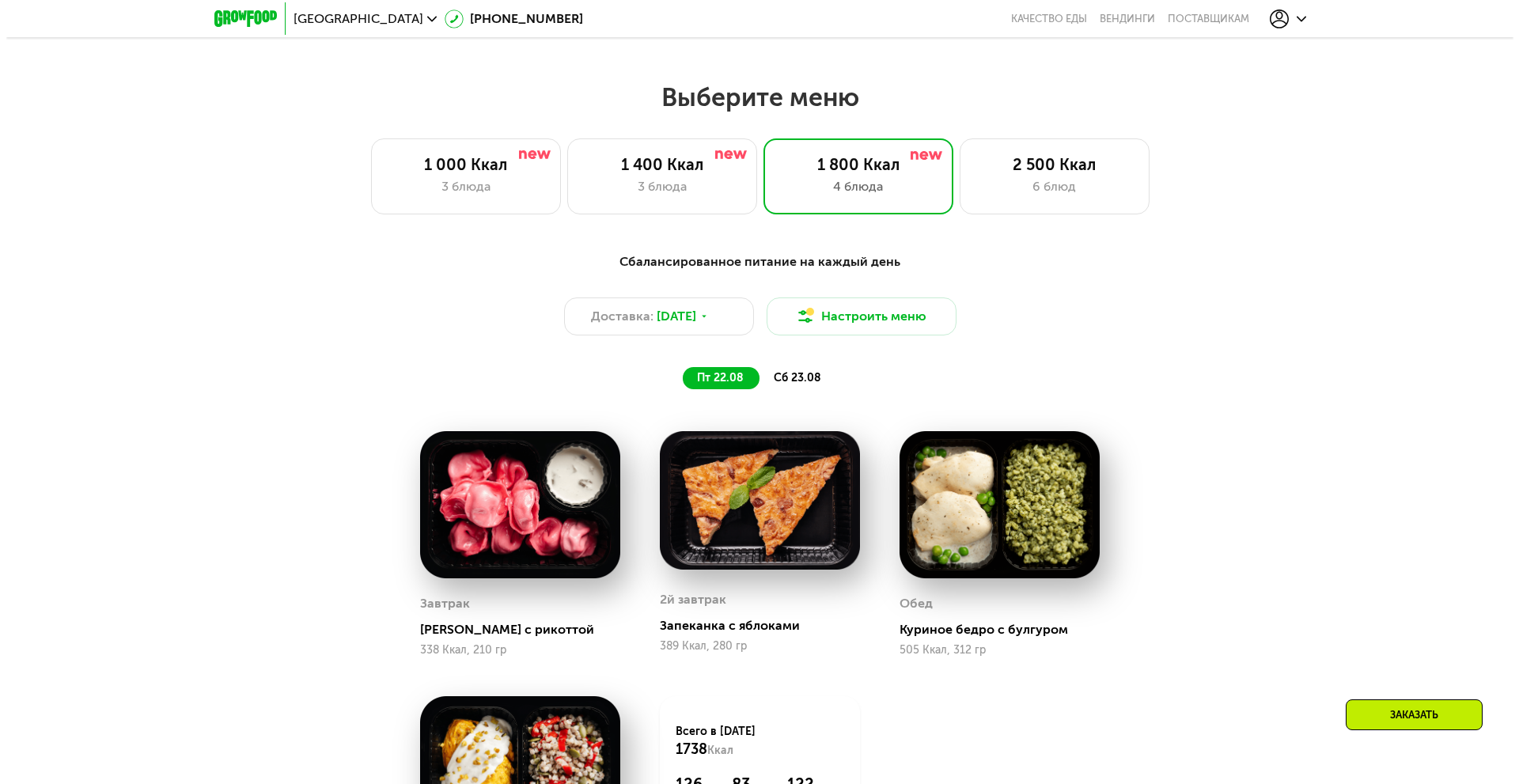
scroll to position [796, 0]
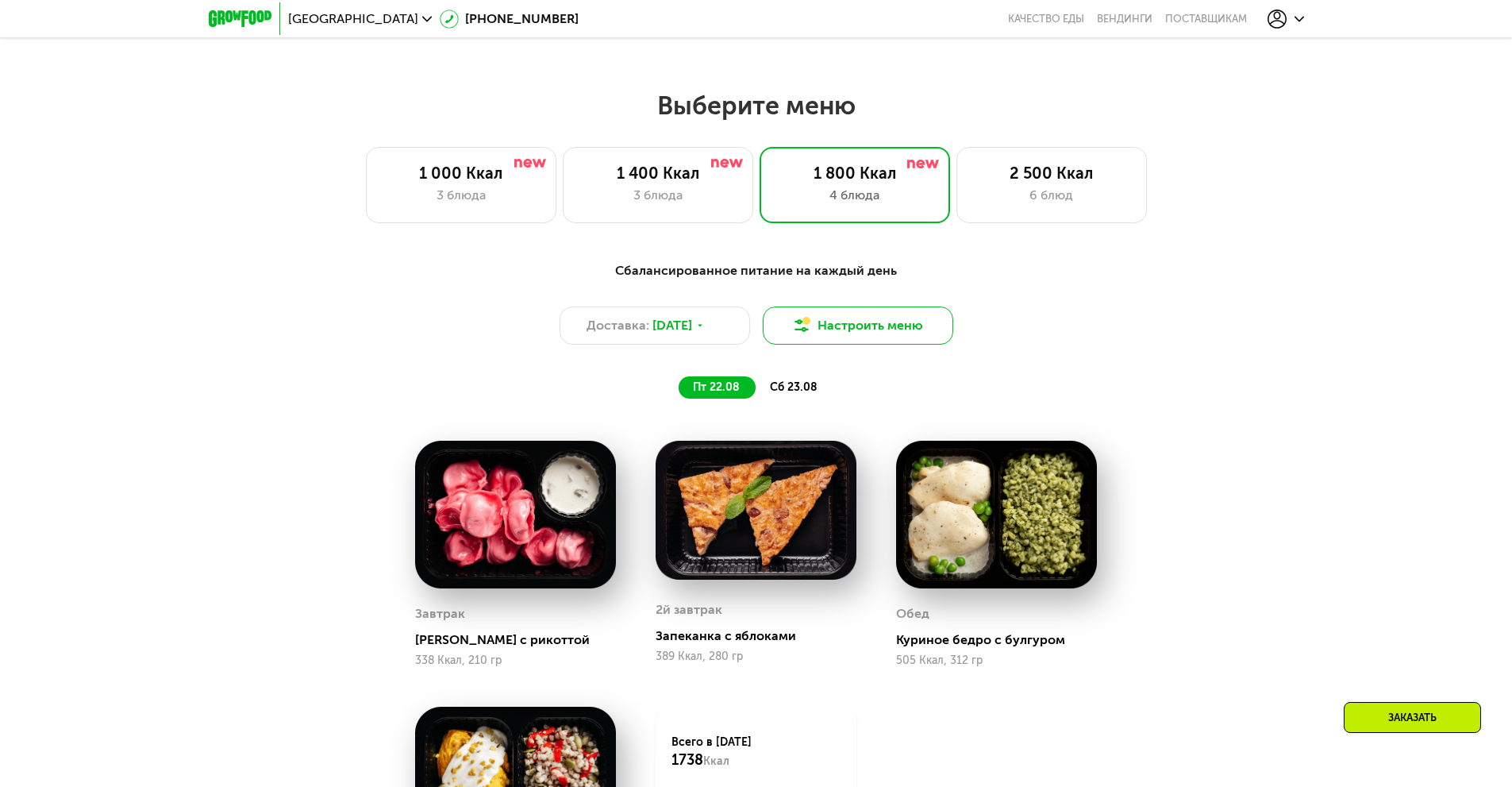
click at [860, 325] on button "Настроить меню" at bounding box center [858, 325] width 190 height 38
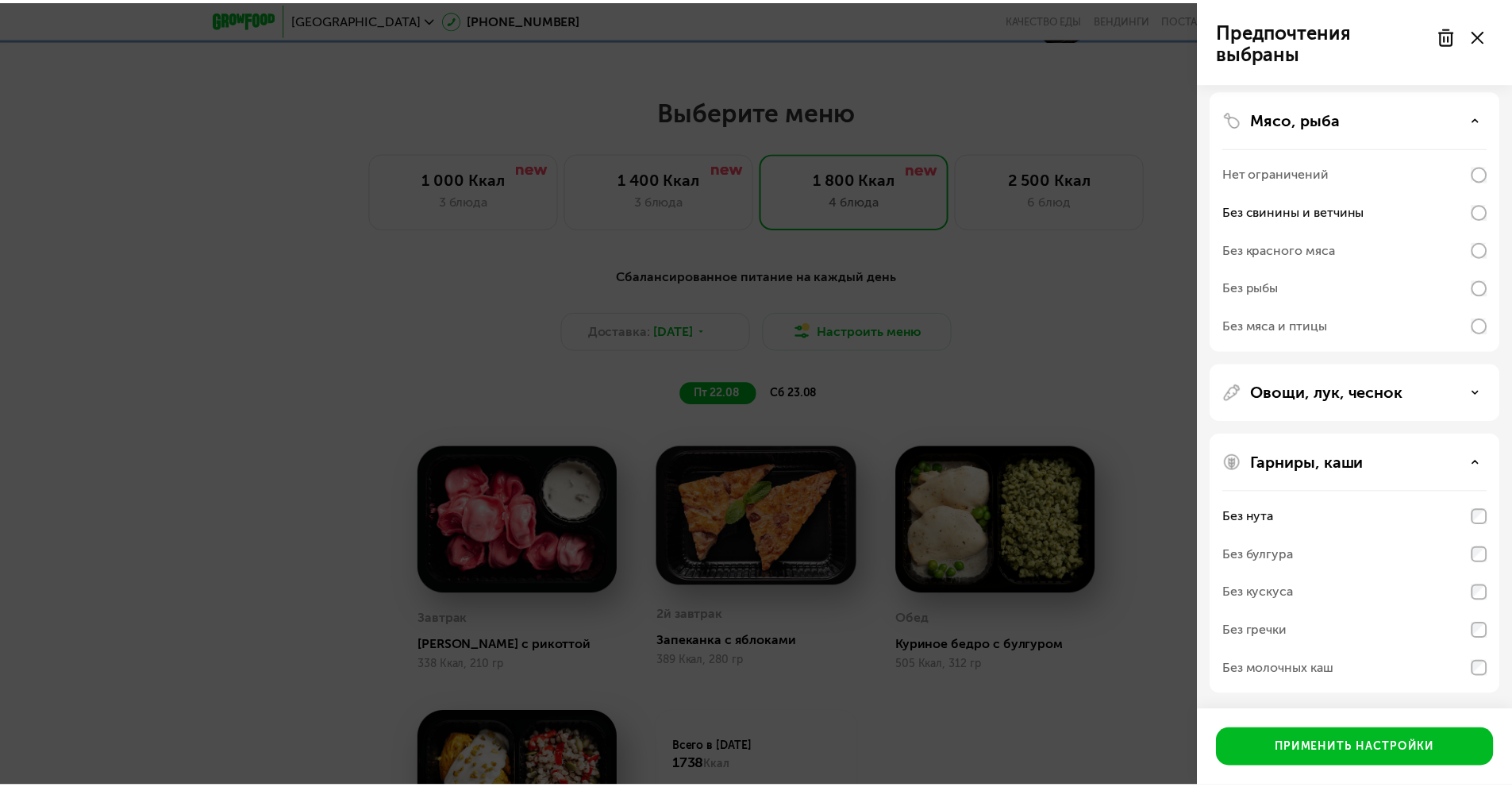
scroll to position [0, 0]
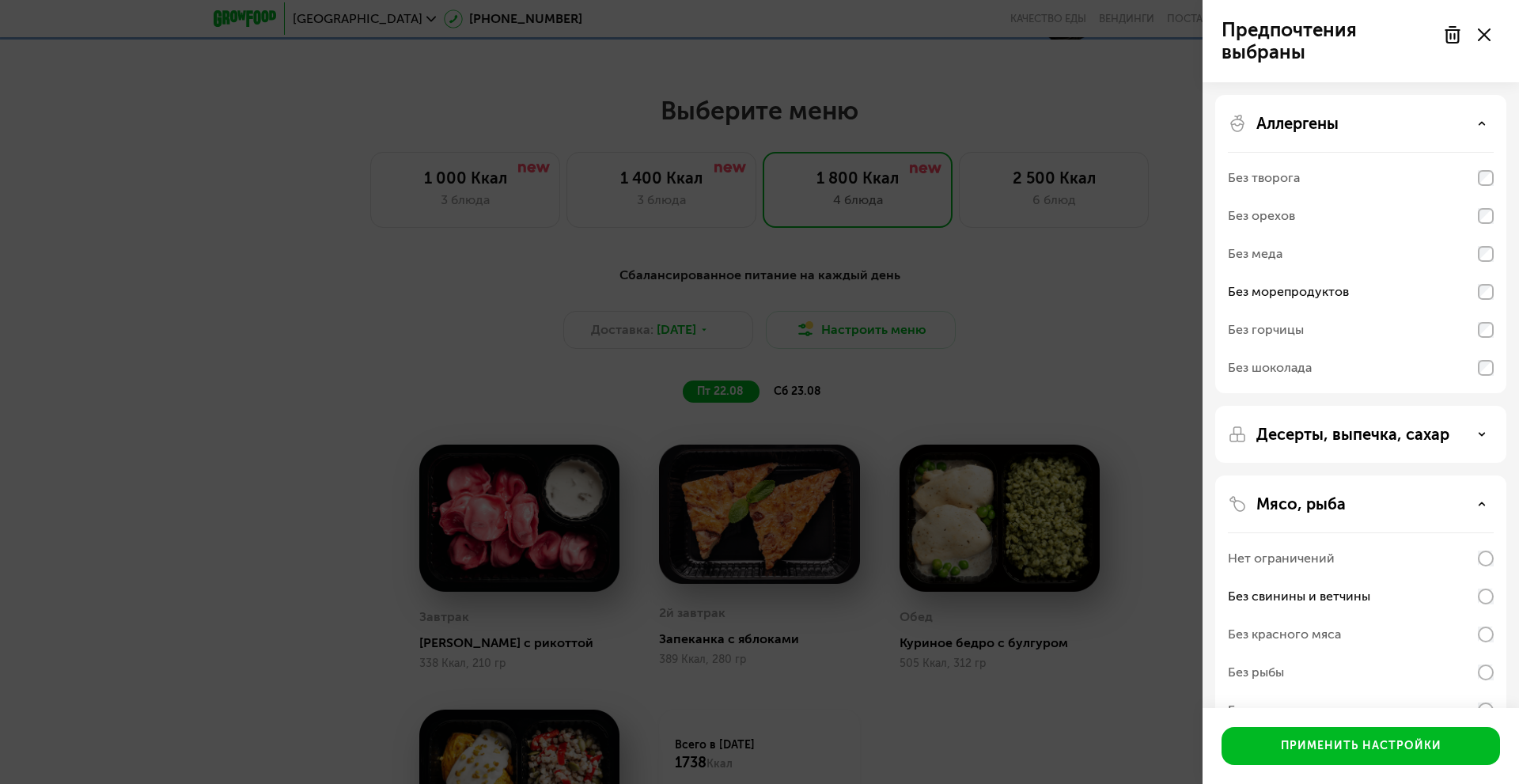
click at [1485, 36] on use at bounding box center [1484, 35] width 13 height 13
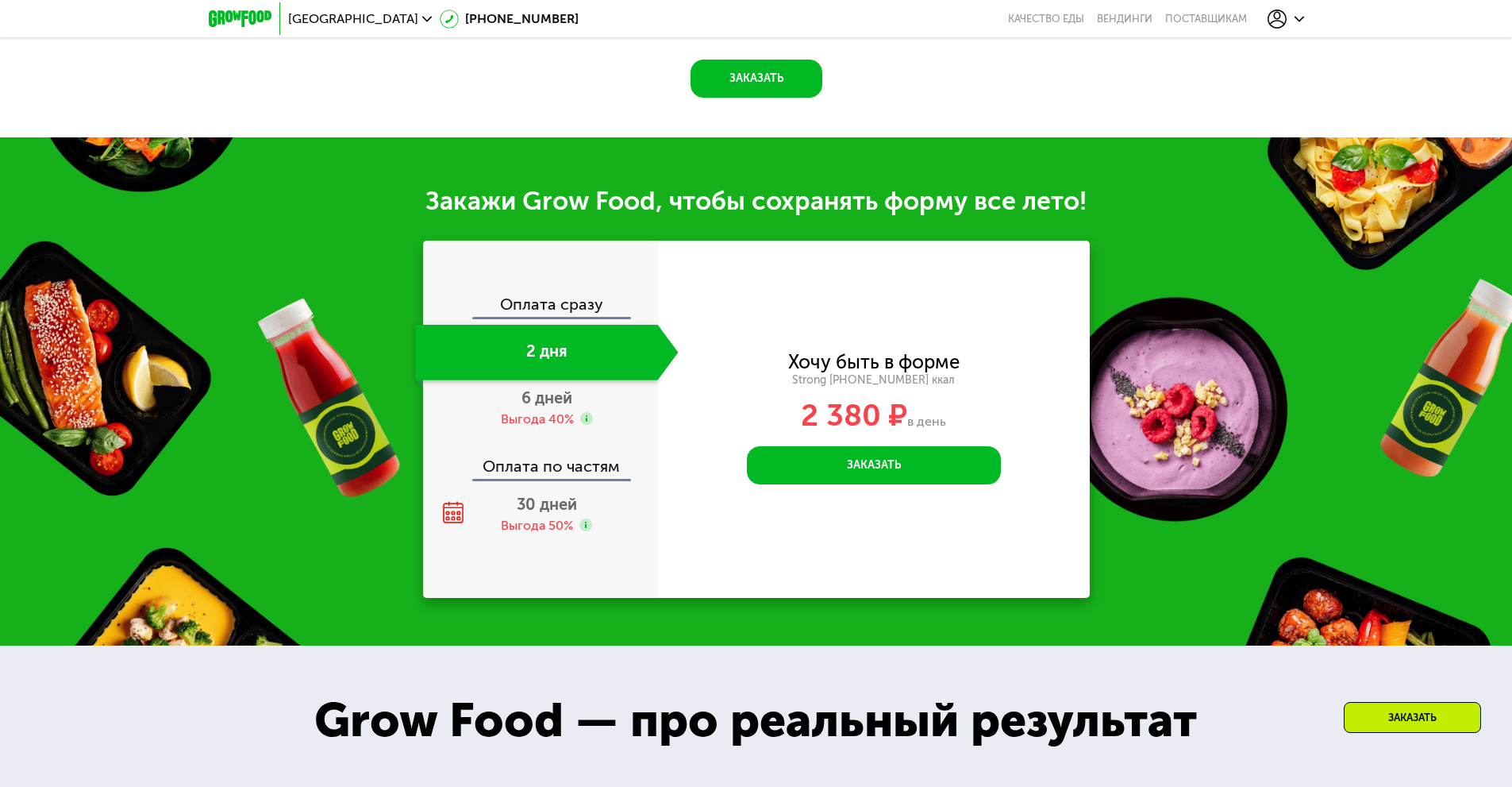
scroll to position [1730, 0]
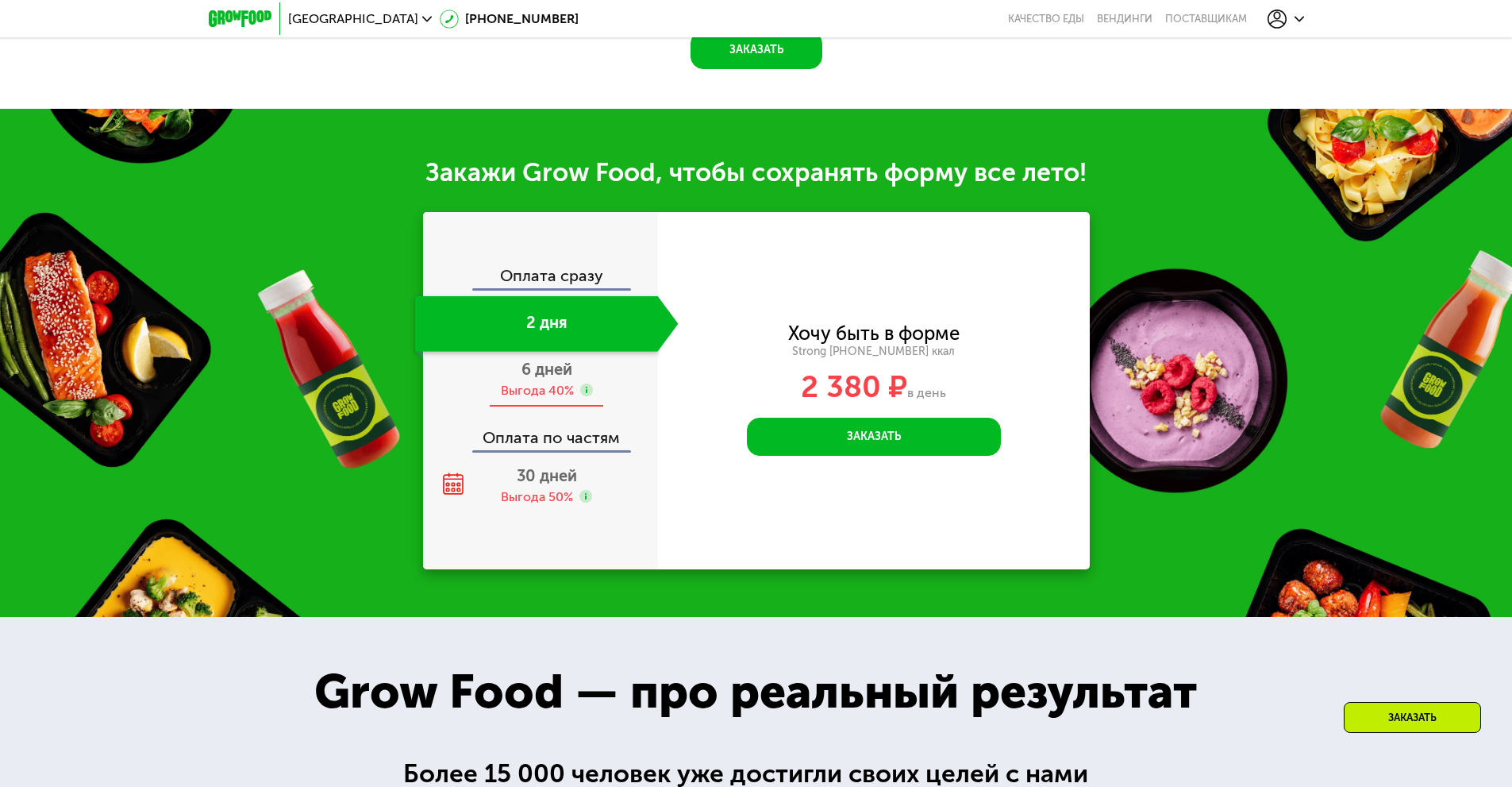
click at [514, 375] on div "6 дней Выгода 40%" at bounding box center [546, 379] width 264 height 56
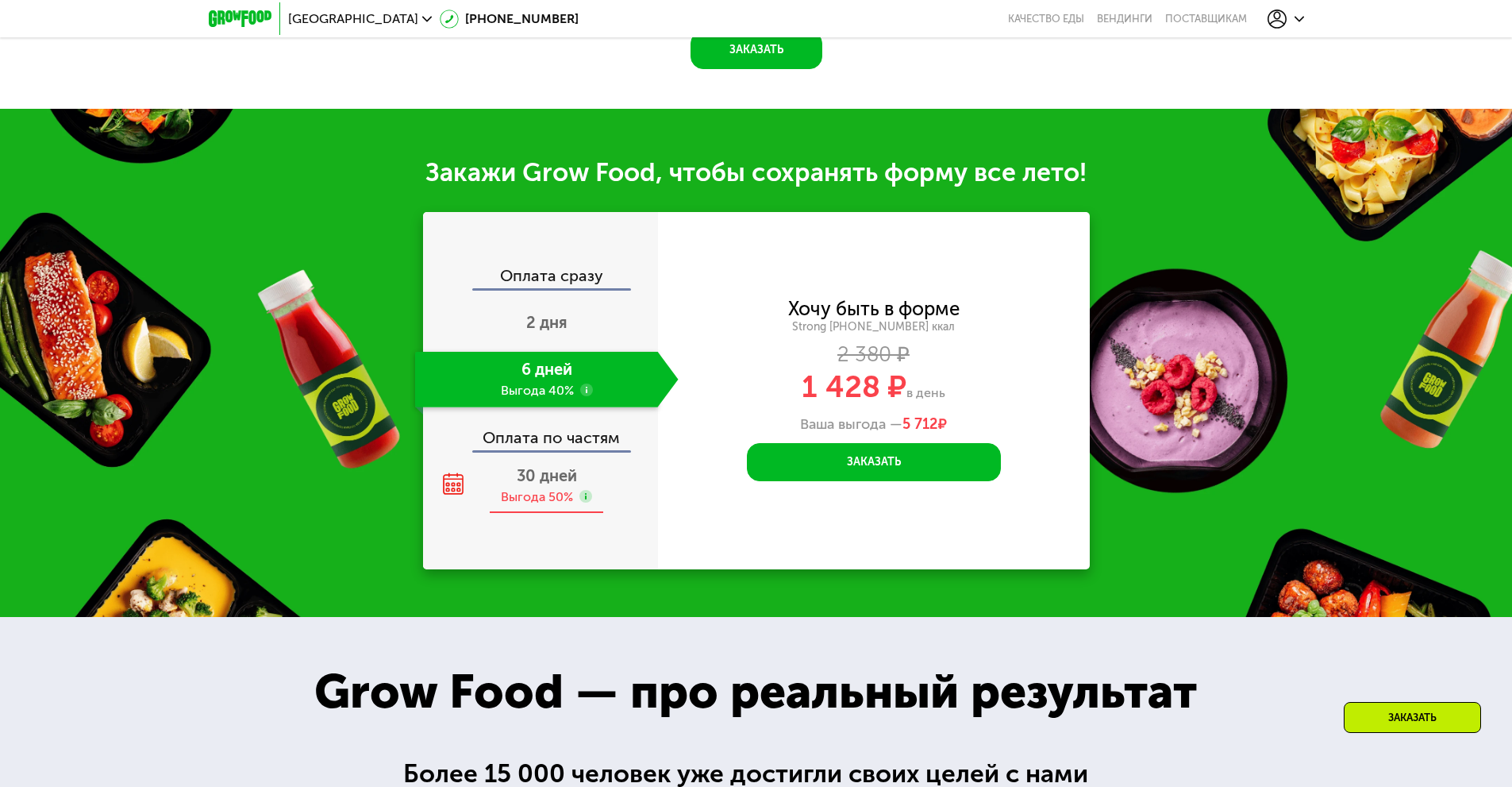
click at [507, 482] on div "30 дней Выгода 50%" at bounding box center [546, 486] width 264 height 56
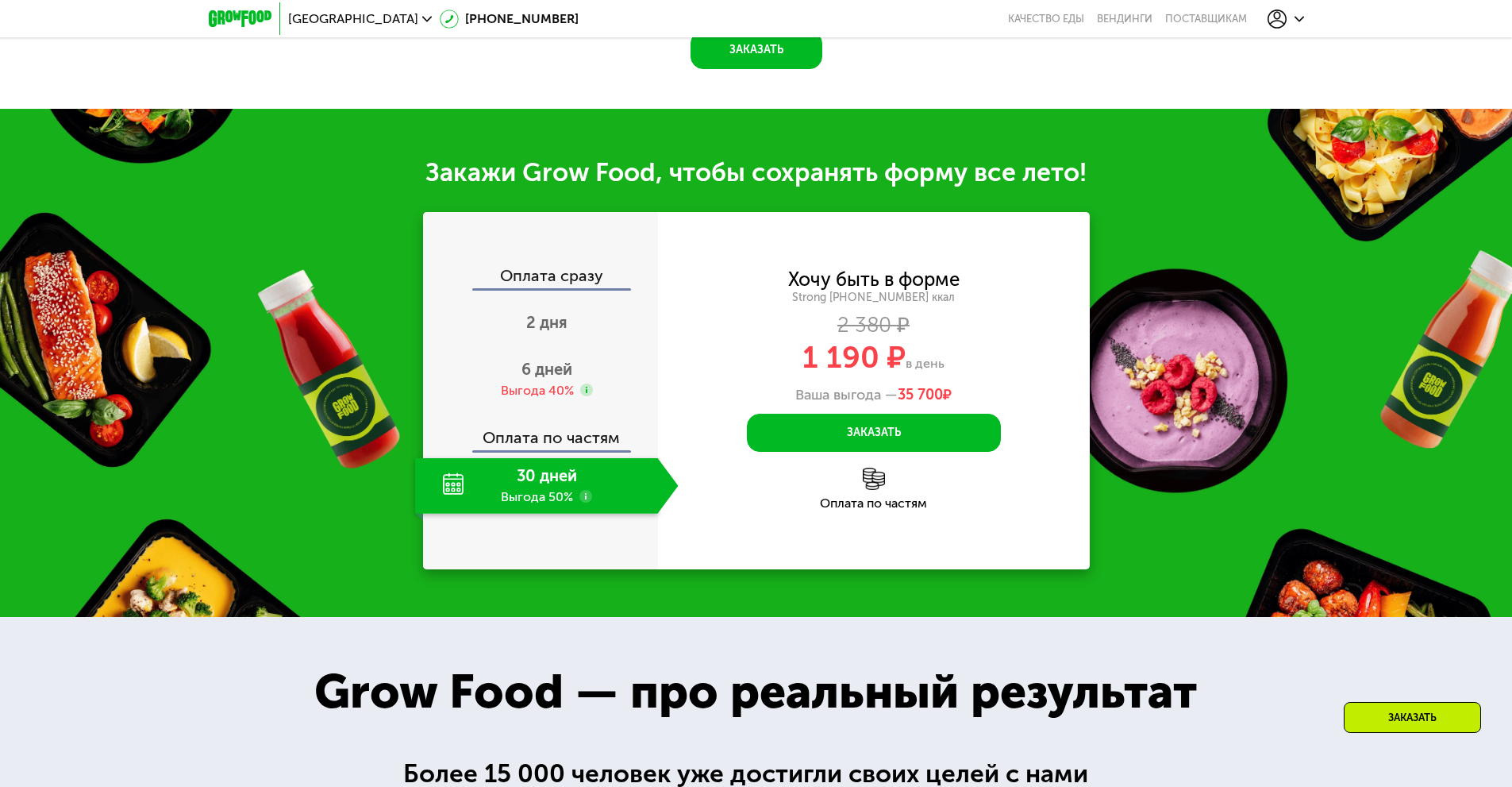
click at [873, 480] on img at bounding box center [874, 479] width 23 height 23
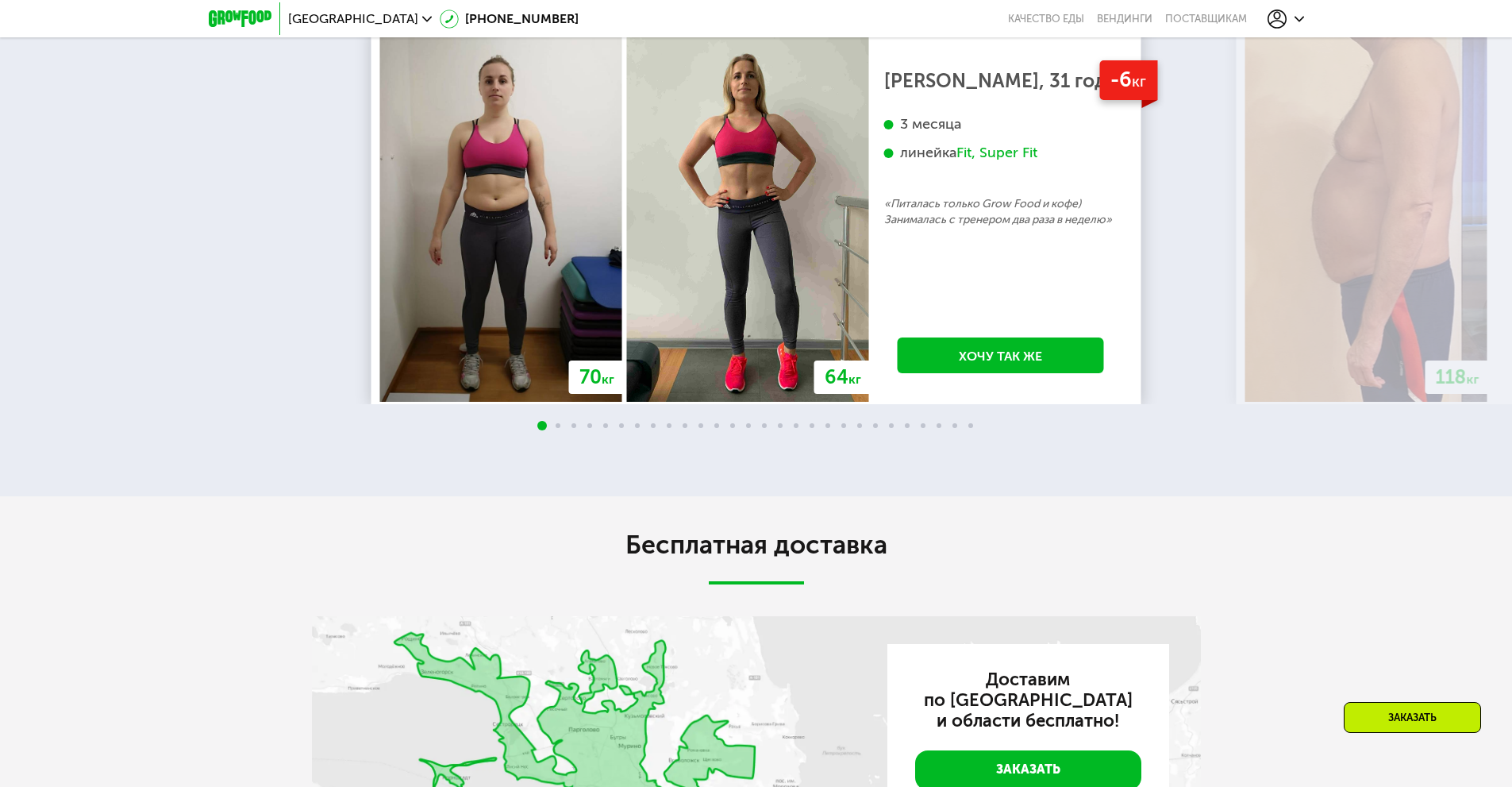
scroll to position [3103, 0]
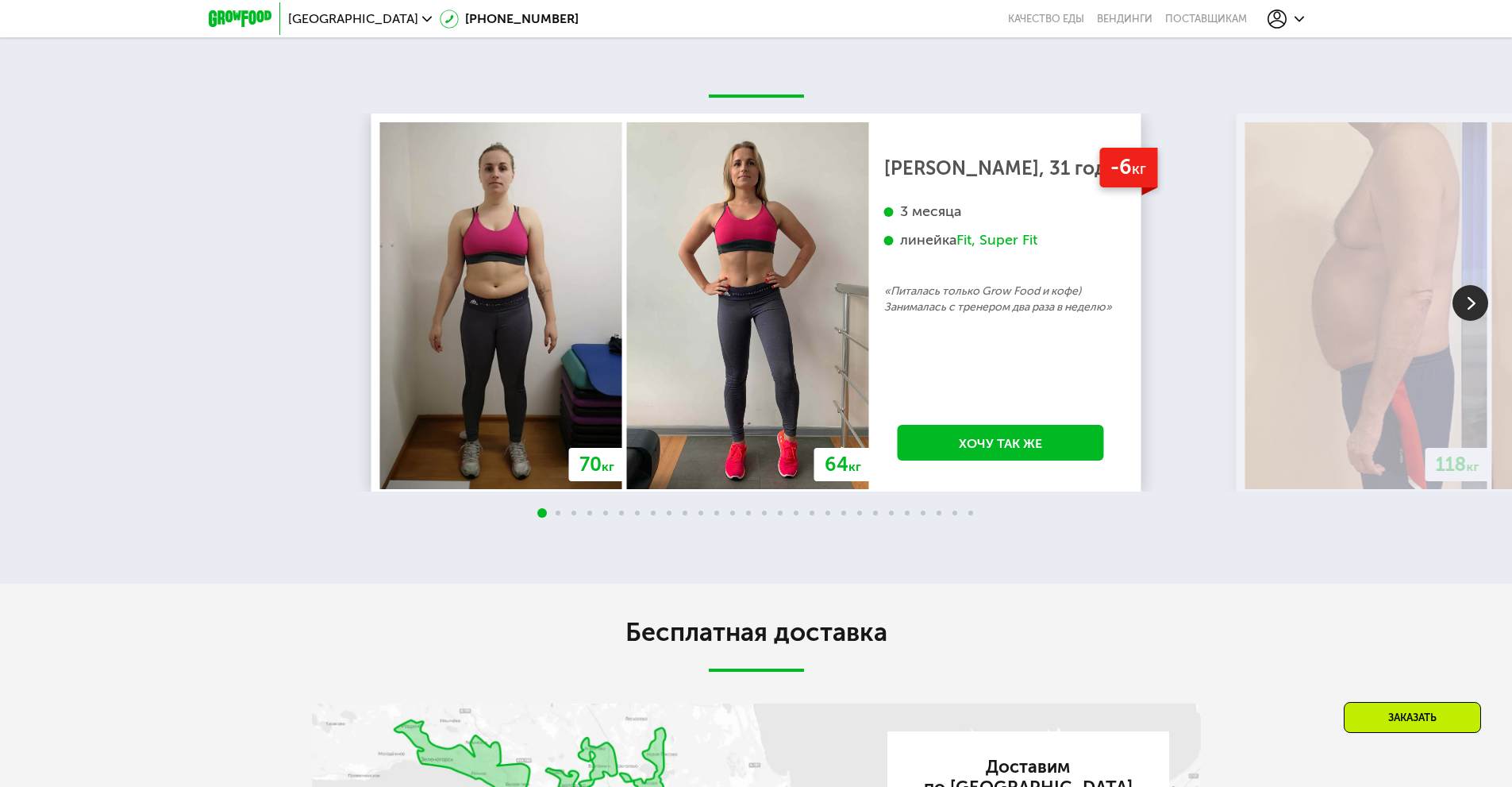
click at [1482, 302] on img at bounding box center [1470, 303] width 36 height 36
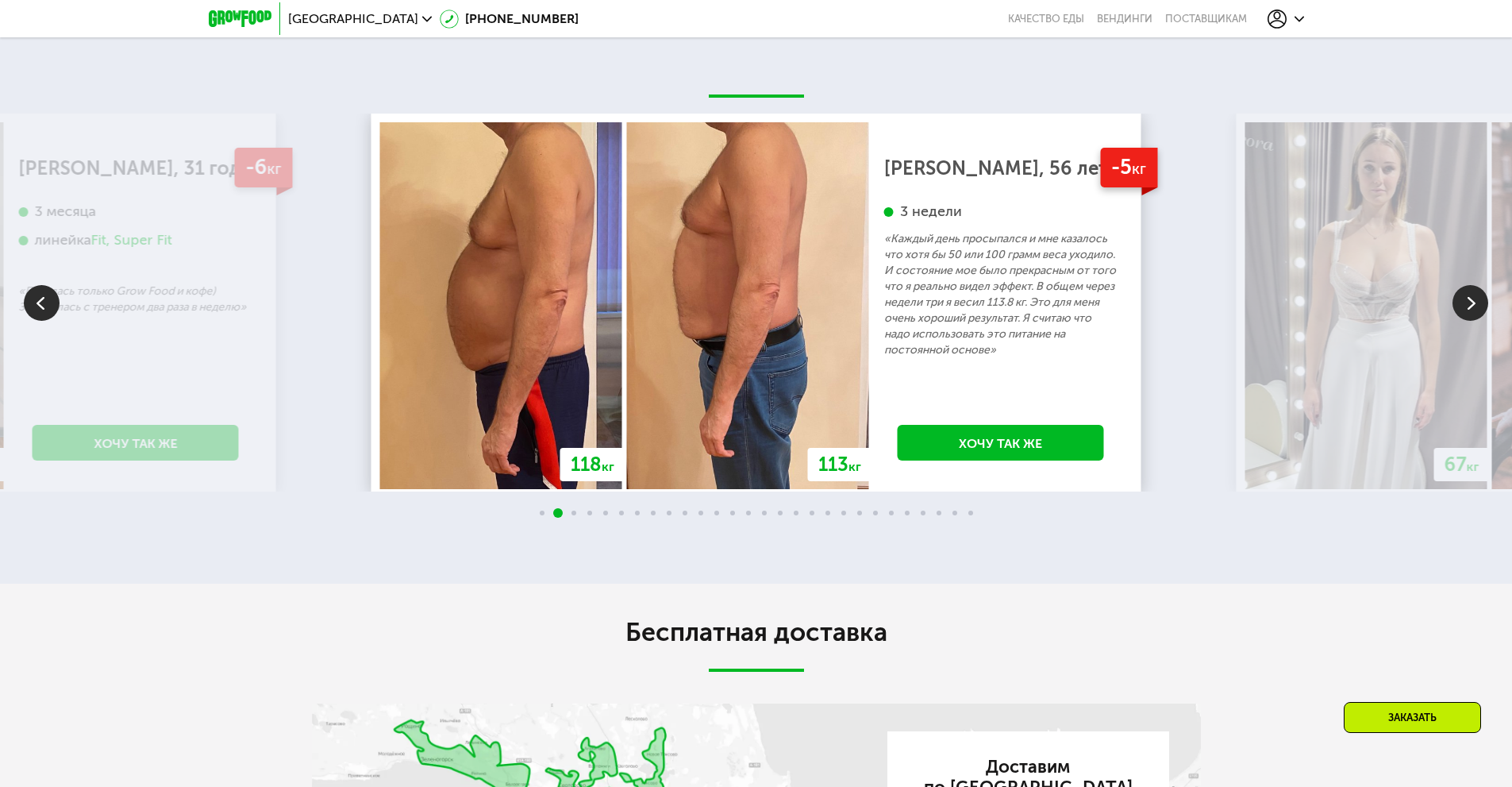
click at [1472, 309] on img at bounding box center [1470, 303] width 36 height 36
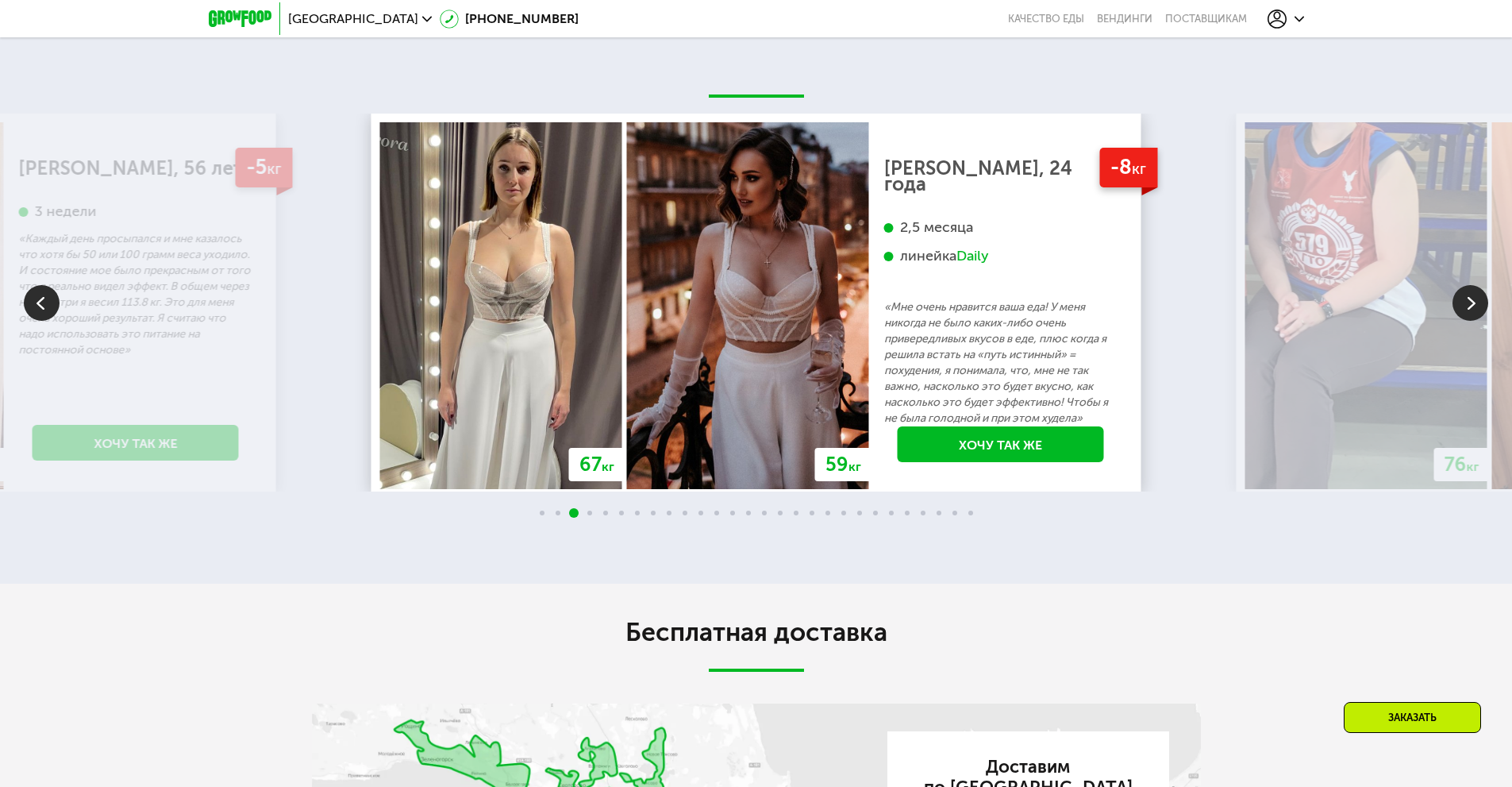
click at [1472, 309] on img at bounding box center [1470, 303] width 36 height 36
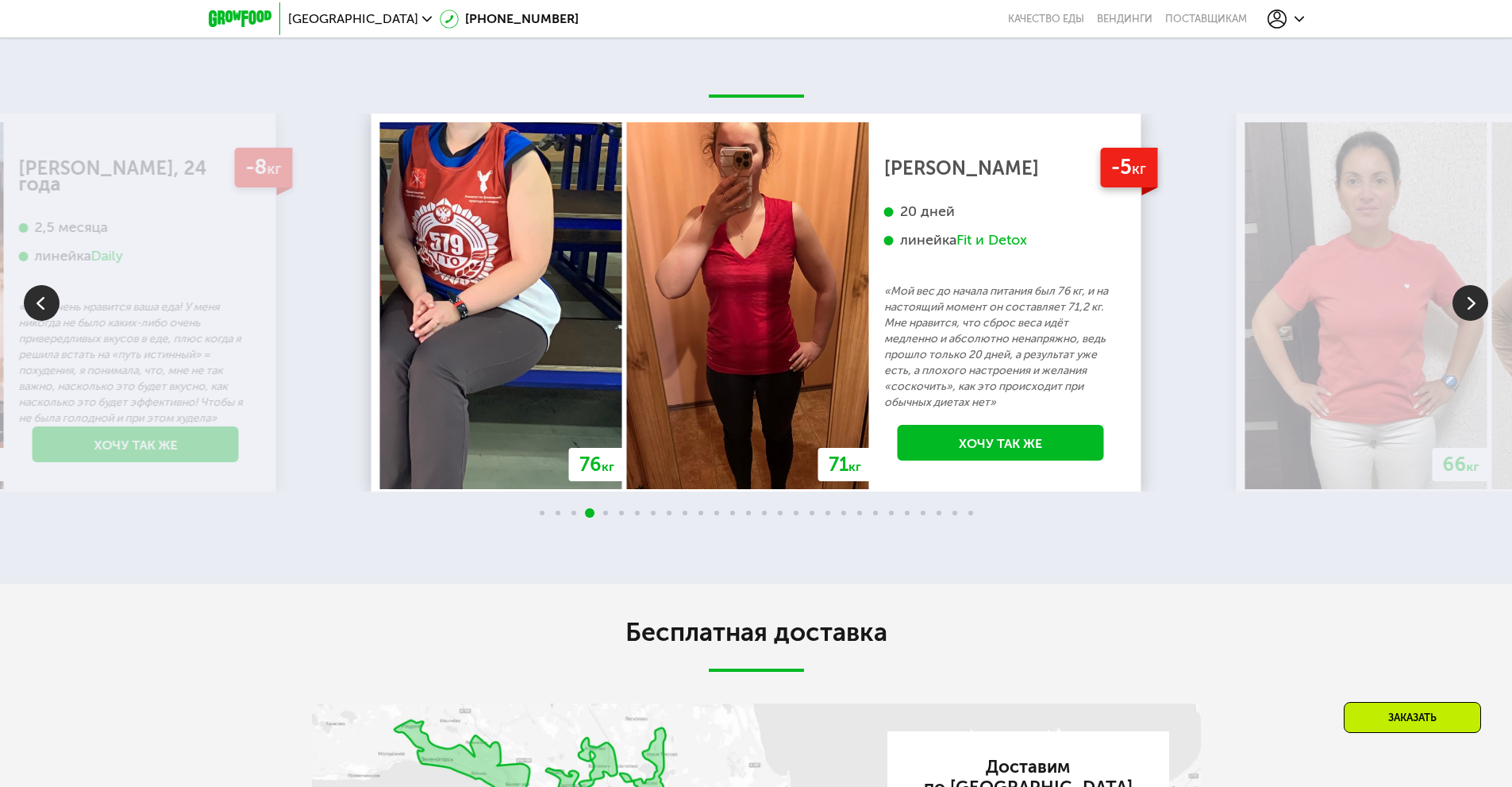
click at [1472, 309] on img at bounding box center [1470, 303] width 36 height 36
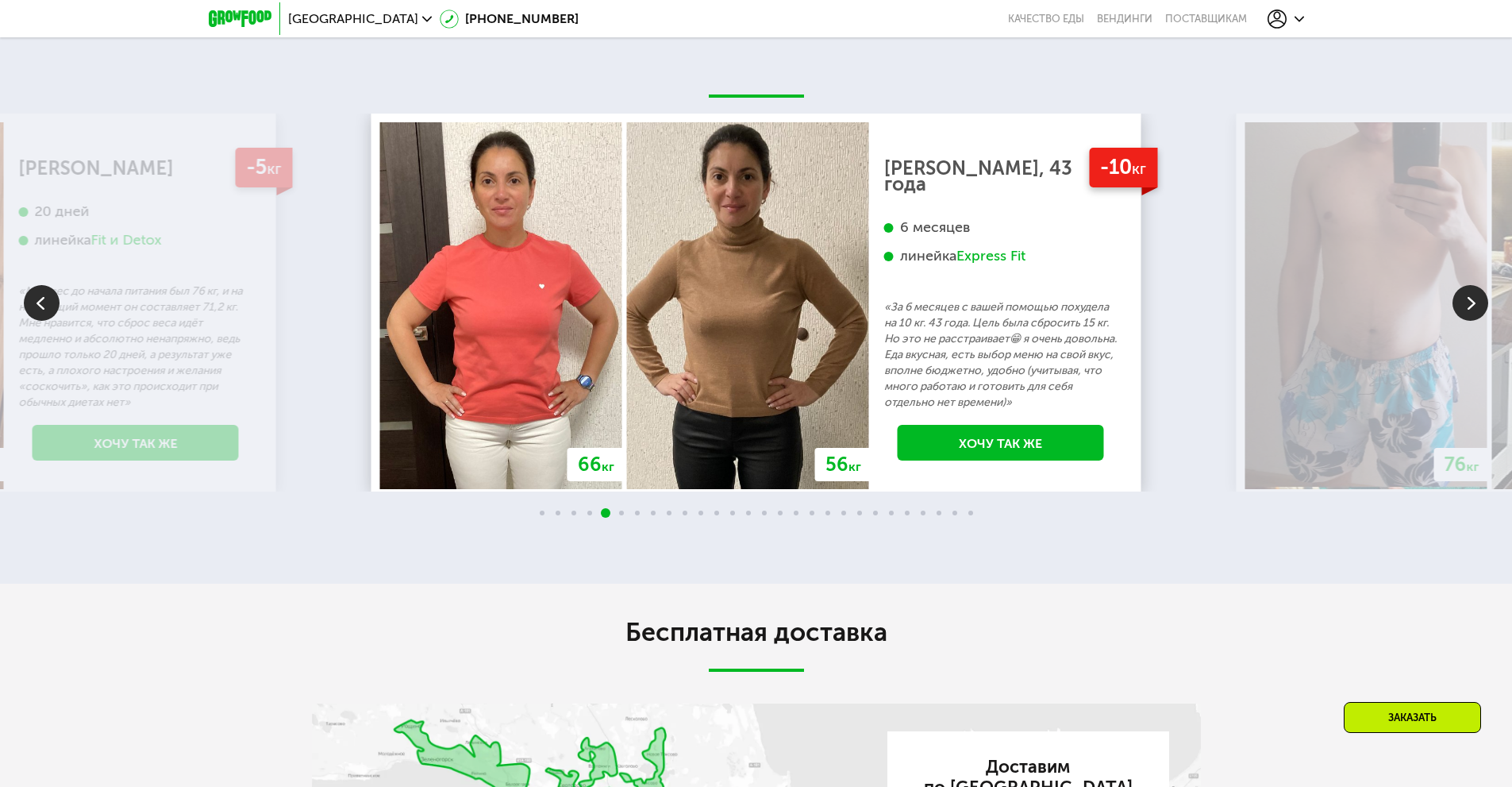
click at [1472, 309] on img at bounding box center [1470, 303] width 36 height 36
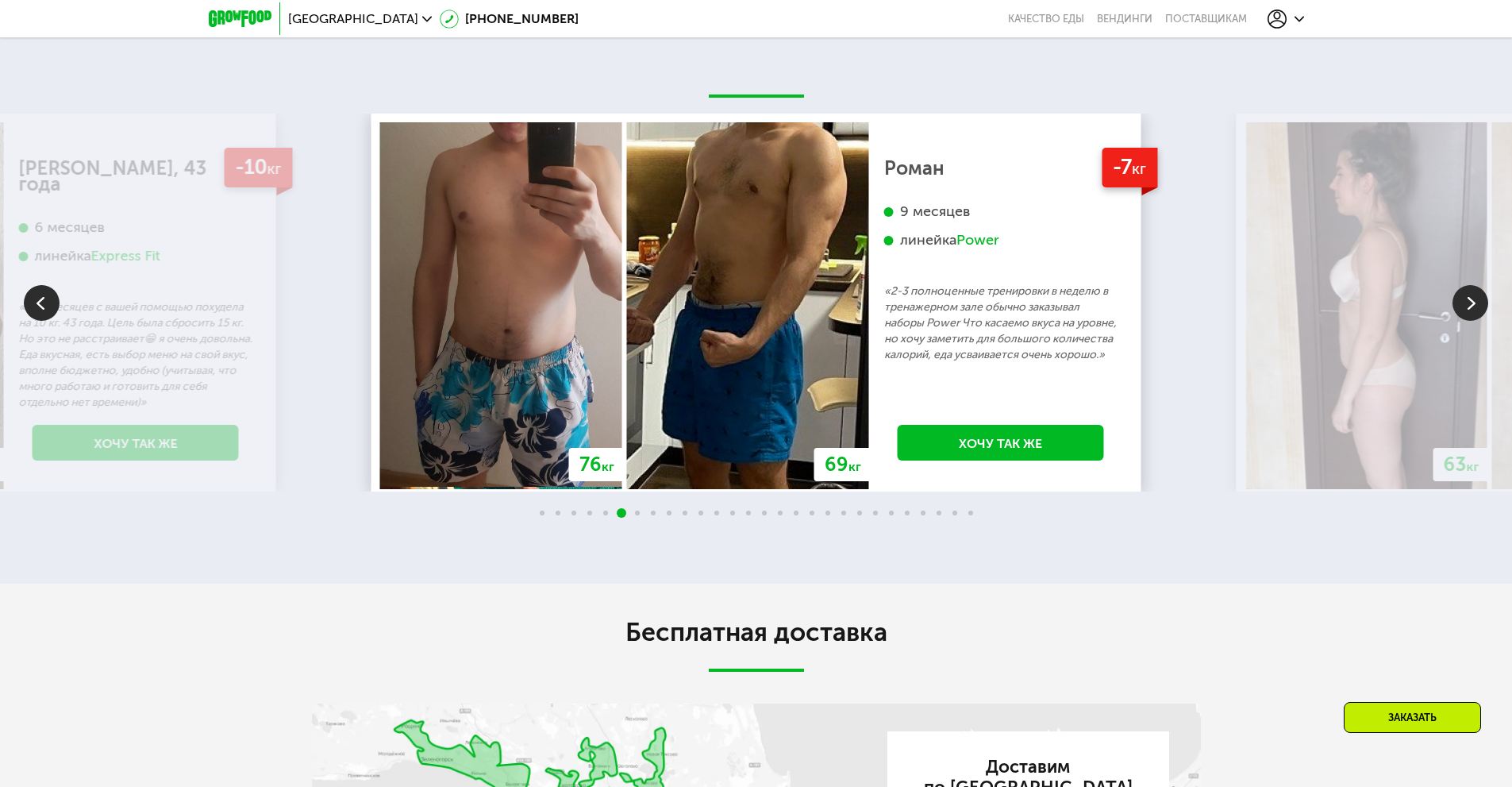
click at [1472, 309] on img at bounding box center [1470, 303] width 36 height 36
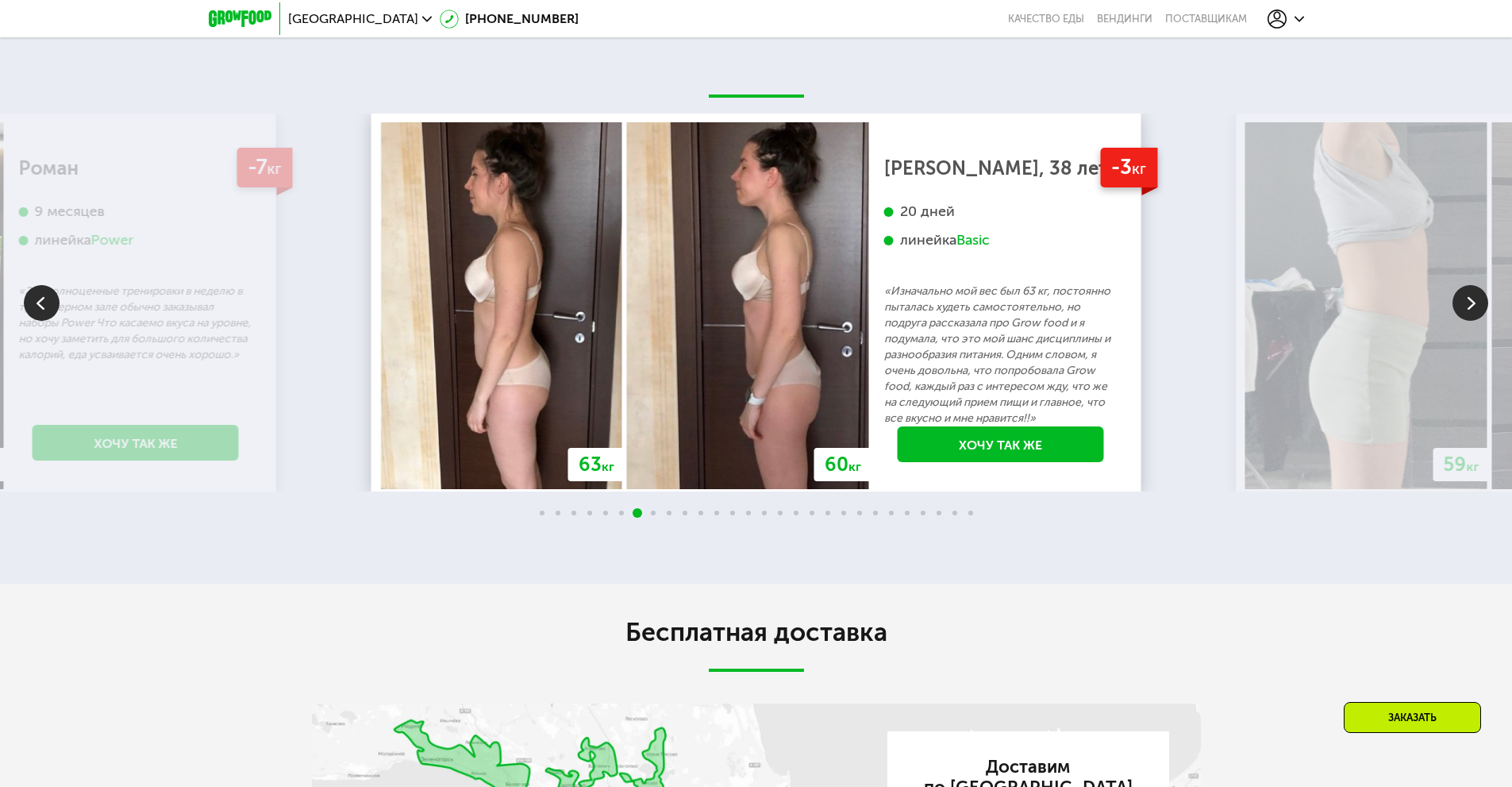
click at [1472, 309] on img at bounding box center [1470, 303] width 36 height 36
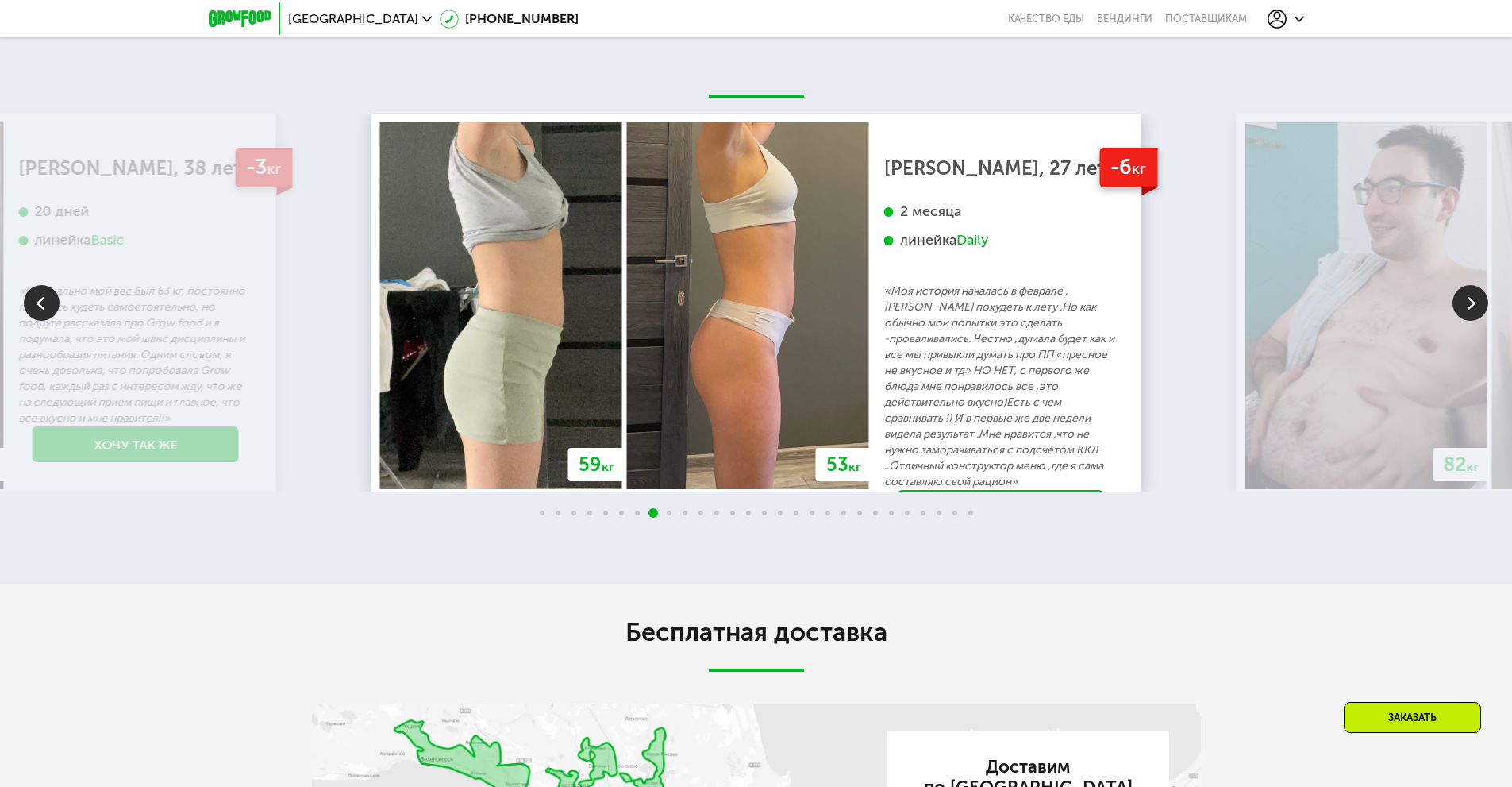
click at [1472, 309] on img at bounding box center [1470, 303] width 36 height 36
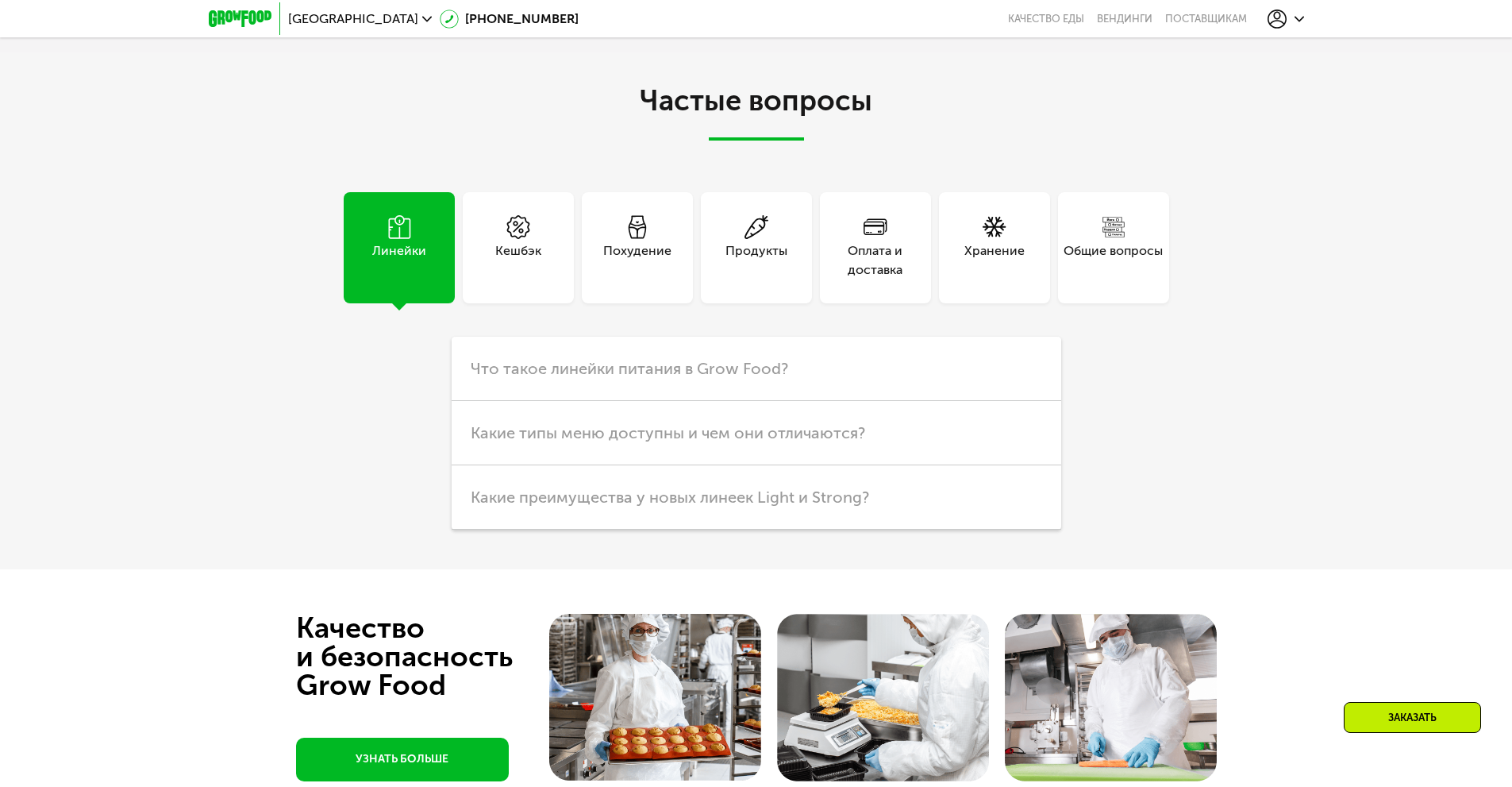
scroll to position [4223, 0]
click at [677, 257] on div "Похудение" at bounding box center [637, 247] width 111 height 111
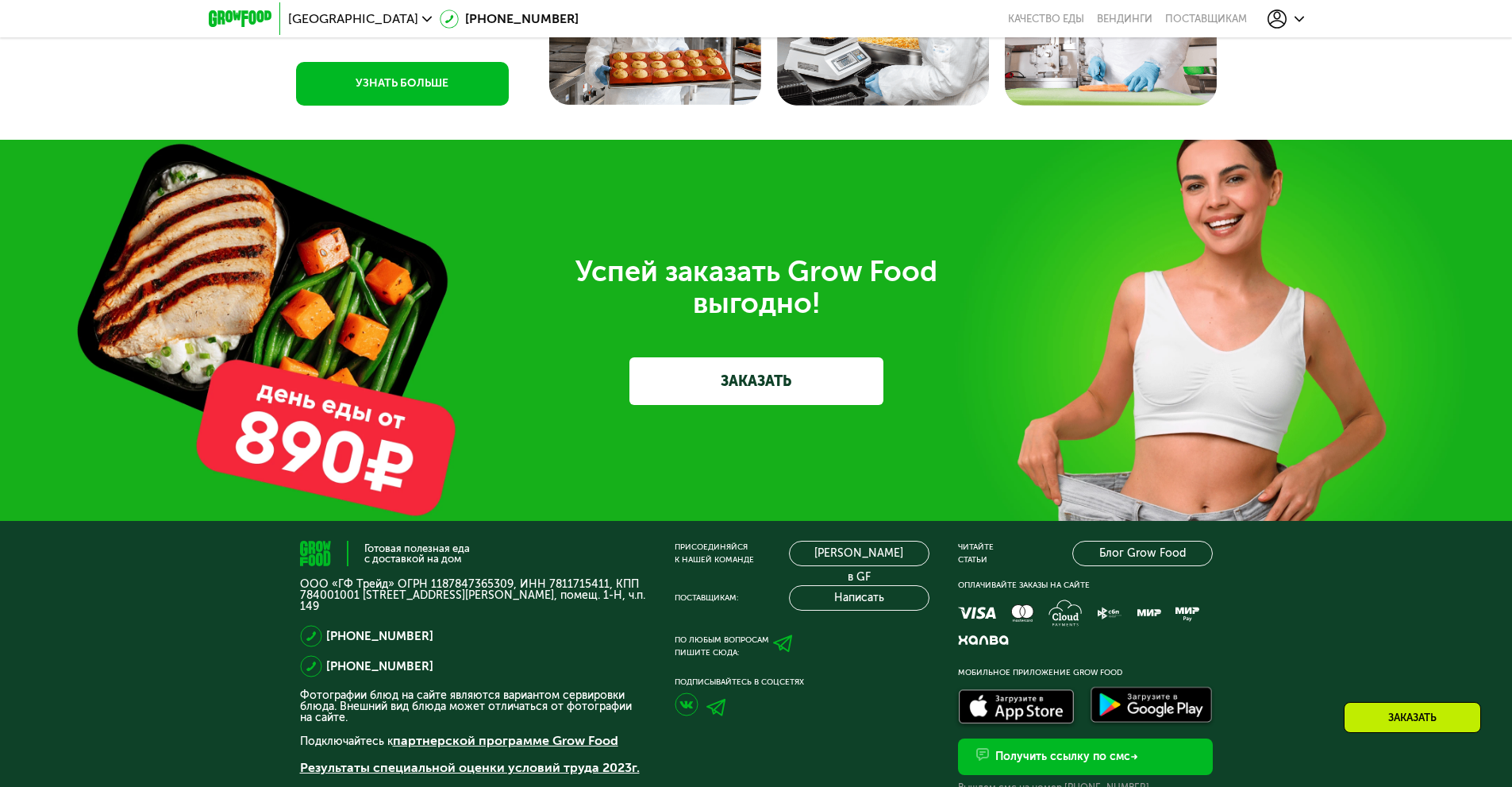
scroll to position [5218, 0]
